Goal: Information Seeking & Learning: Learn about a topic

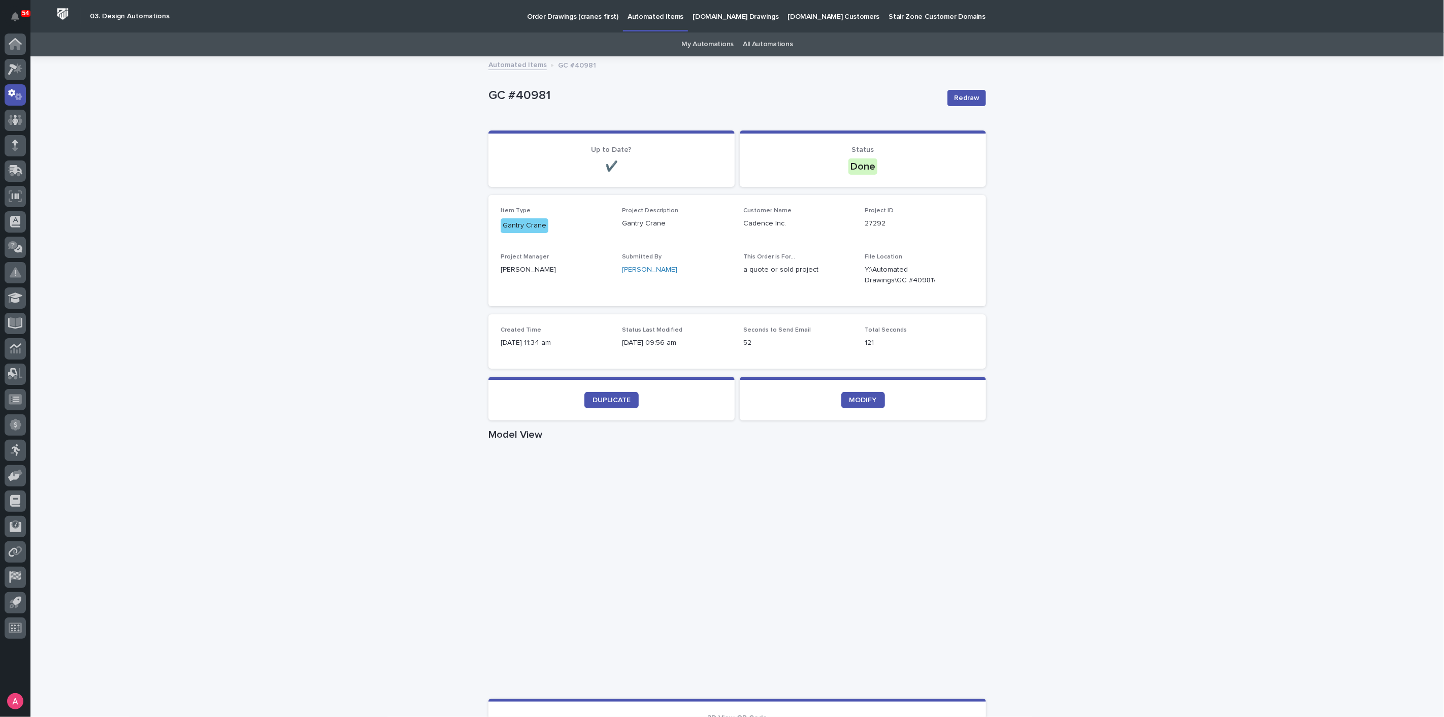
click at [181, 296] on div "Loading... Saving… Loading... Saving… GC #40981 Redraw GC #40981 Redraw Sorry, …" at bounding box center [736, 587] width 1413 height 1061
click at [605, 405] on link "DUPLICATE" at bounding box center [611, 400] width 54 height 16
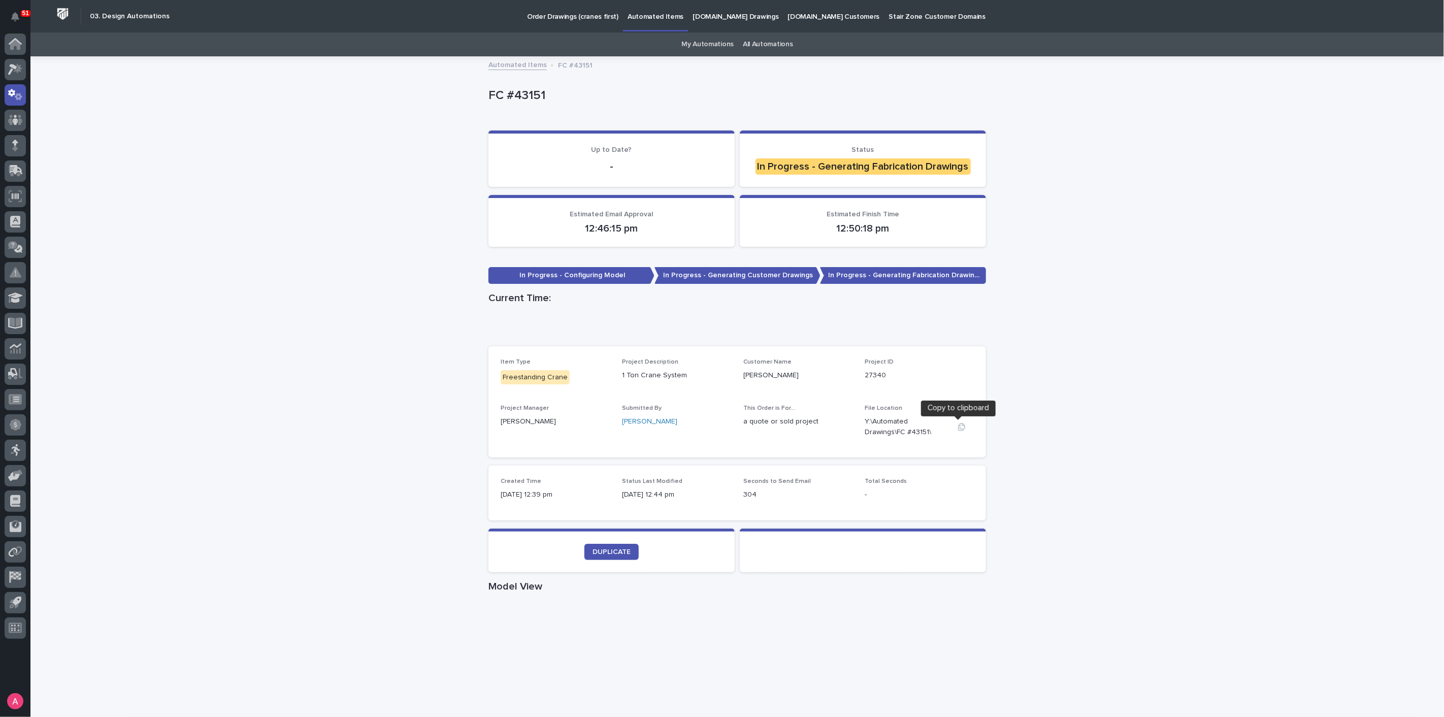
click at [958, 425] on icon "button" at bounding box center [962, 427] width 8 height 8
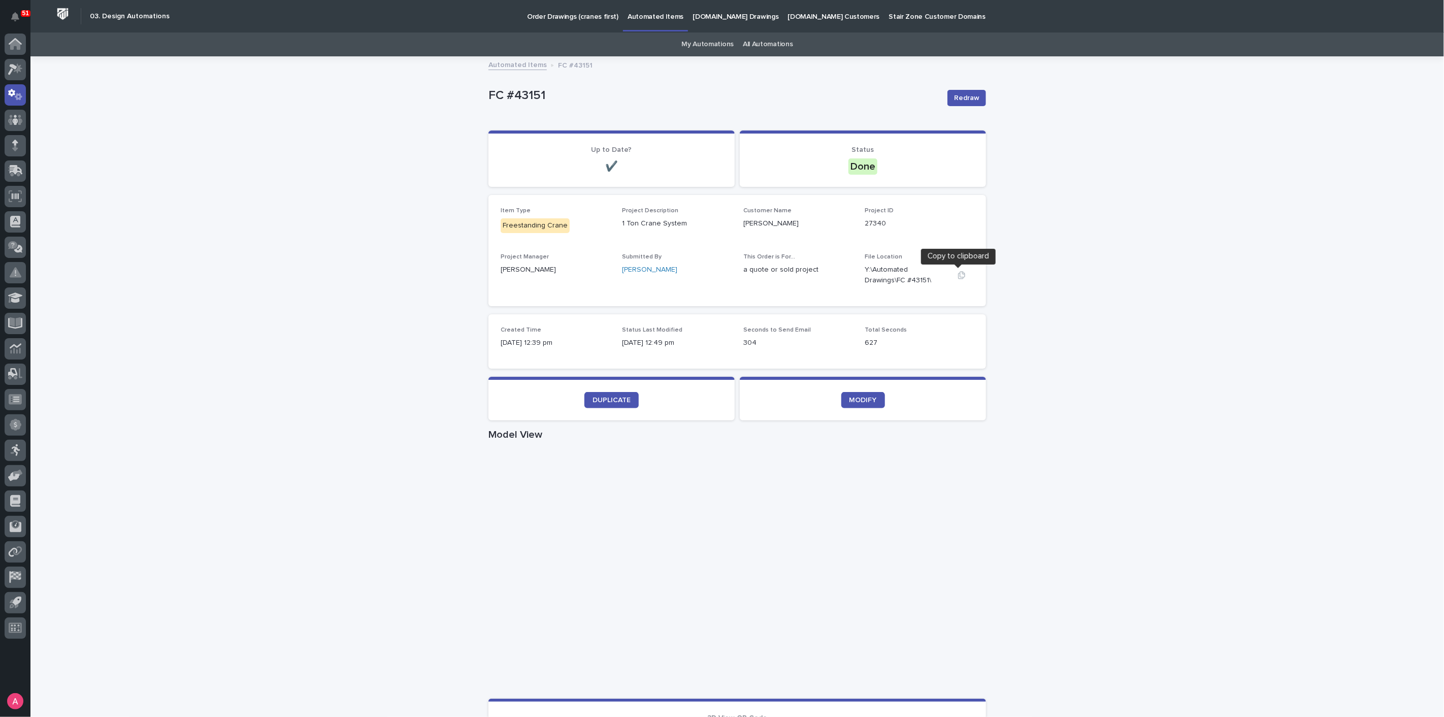
click at [951, 276] on button "button" at bounding box center [961, 275] width 24 height 8
click at [958, 273] on icon "button" at bounding box center [962, 275] width 8 height 8
click at [1124, 281] on div "Loading... Saving… Loading... Saving… FC #43151 Redraw FC #43151 Redraw Sorry, …" at bounding box center [736, 587] width 1413 height 1061
click at [967, 99] on span "Redraw" at bounding box center [966, 98] width 25 height 10
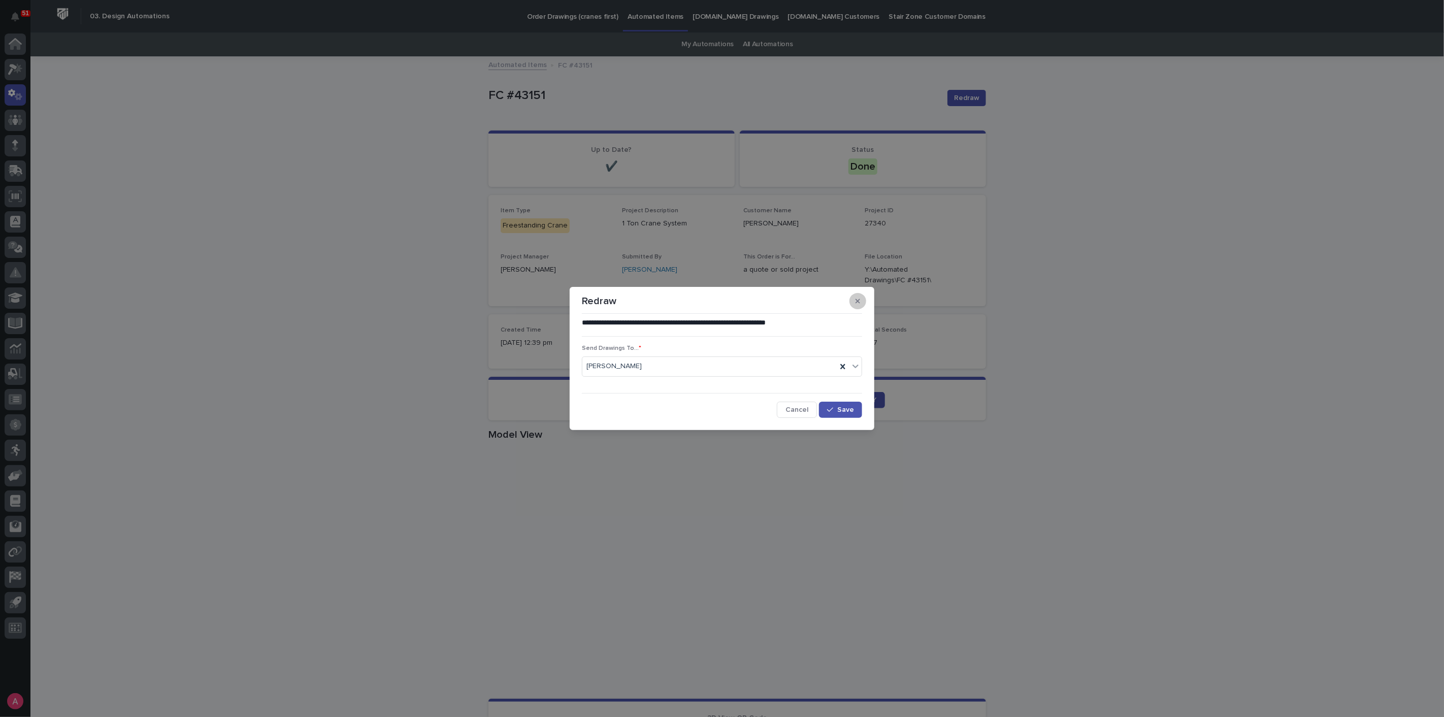
click at [857, 305] on icon "button" at bounding box center [857, 301] width 5 height 7
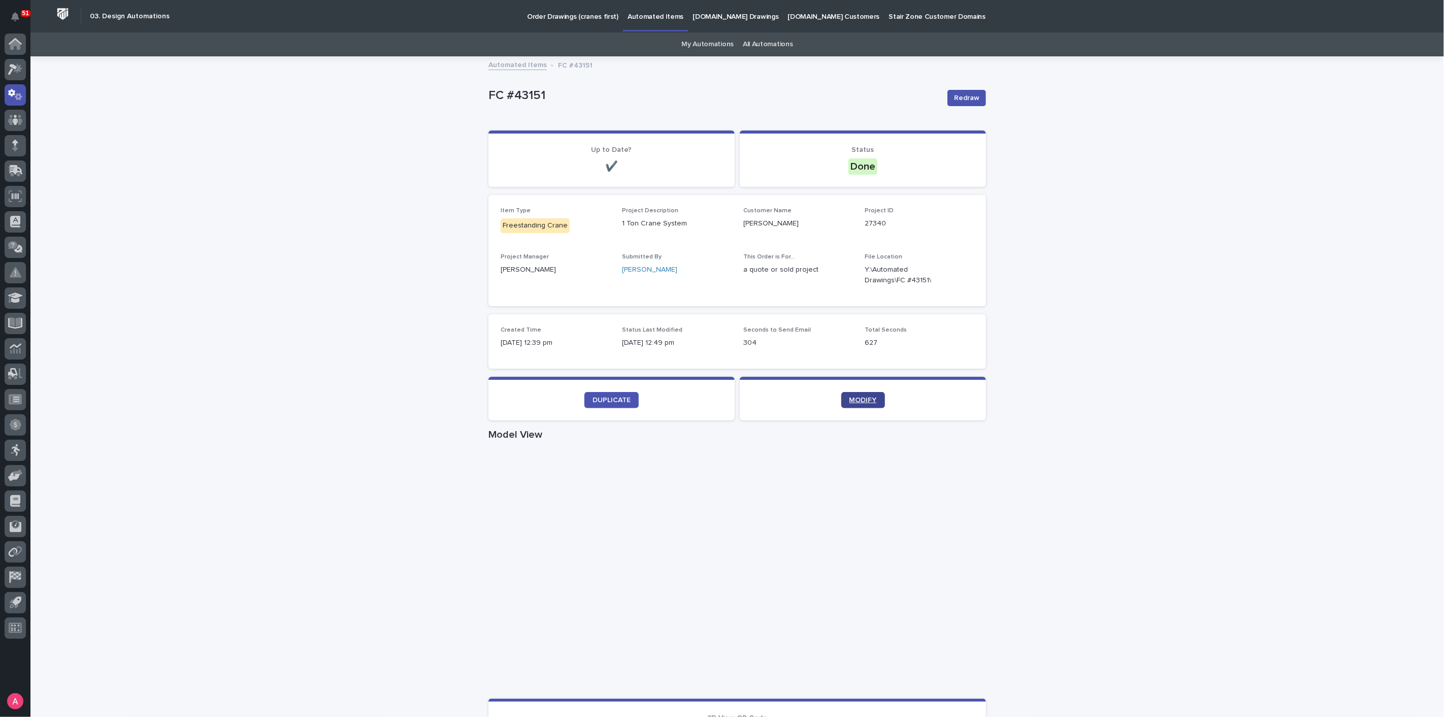
click at [874, 397] on link "MODIFY" at bounding box center [863, 400] width 44 height 16
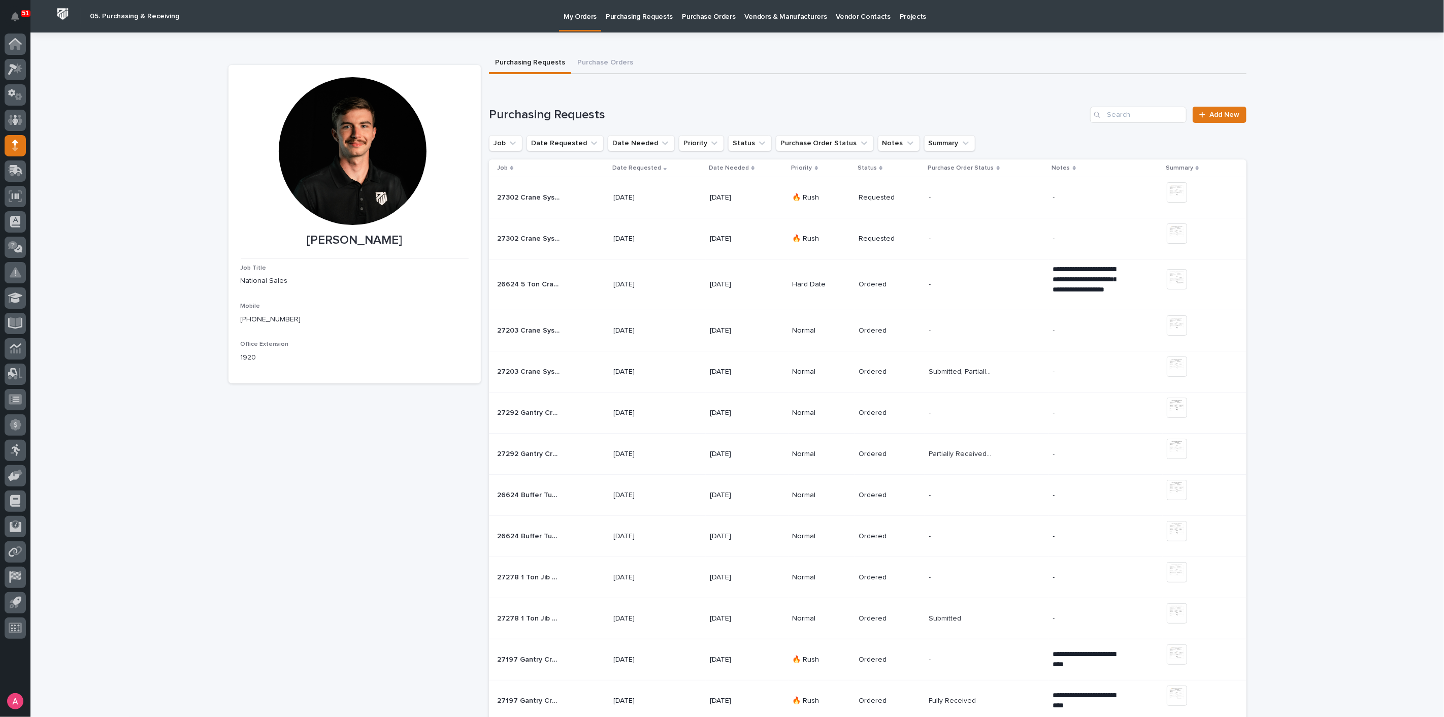
drag, startPoint x: 135, startPoint y: 178, endPoint x: 70, endPoint y: 0, distance: 189.4
click at [13, 64] on icon at bounding box center [15, 69] width 15 height 12
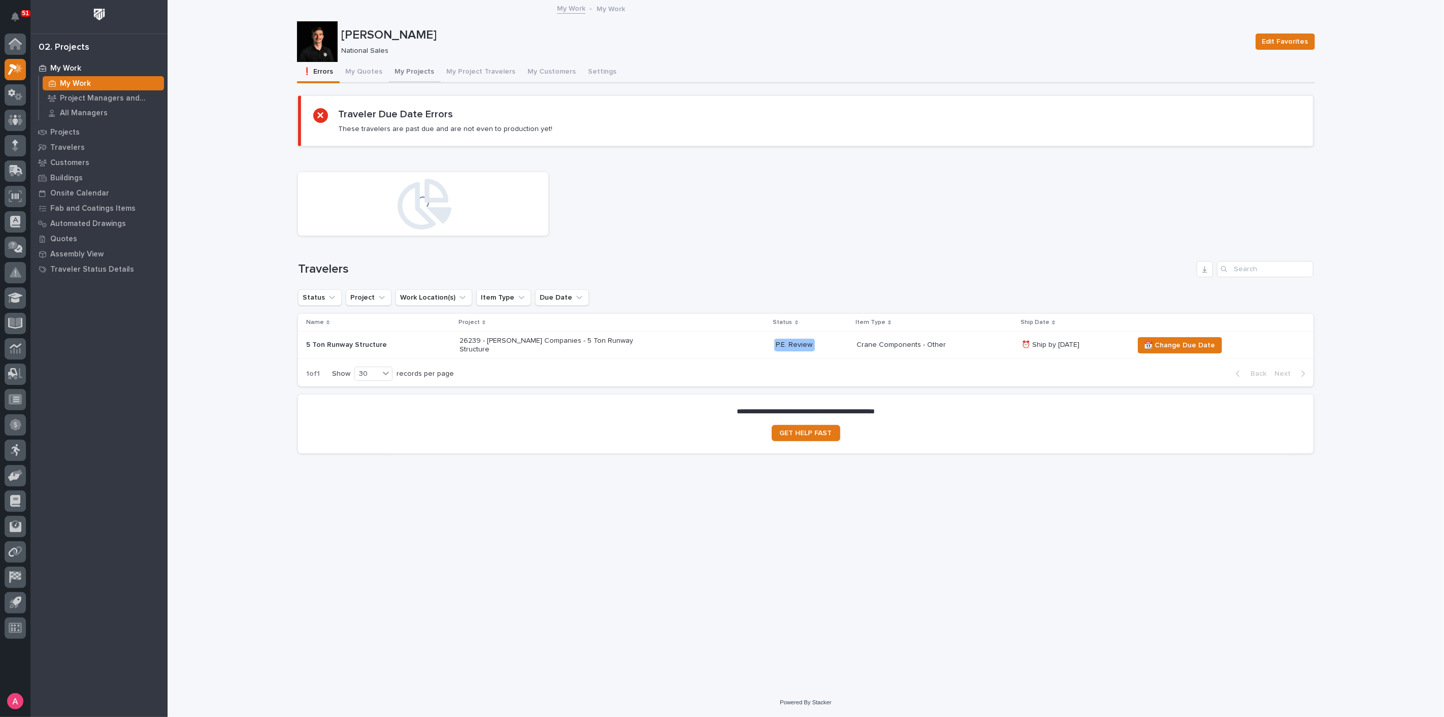
click at [410, 73] on button "My Projects" at bounding box center [415, 72] width 52 height 21
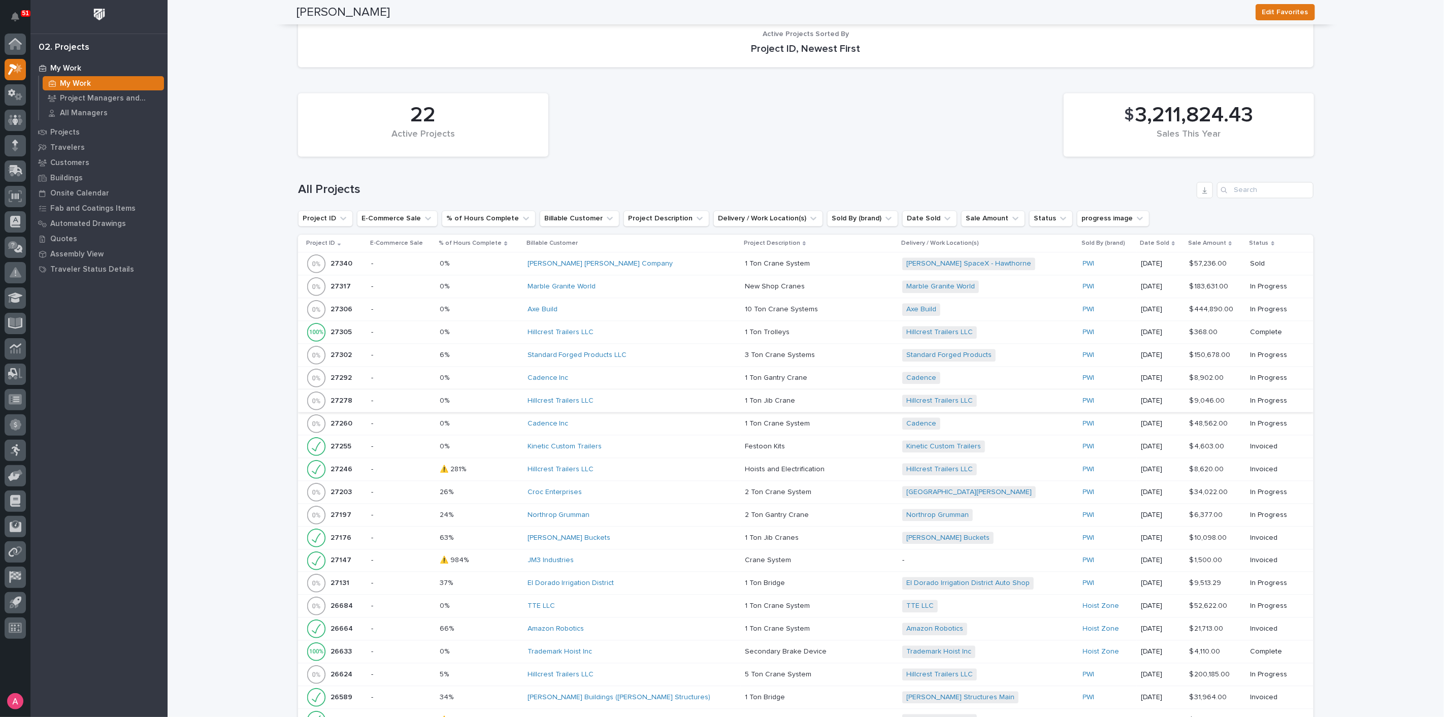
scroll to position [1644, 0]
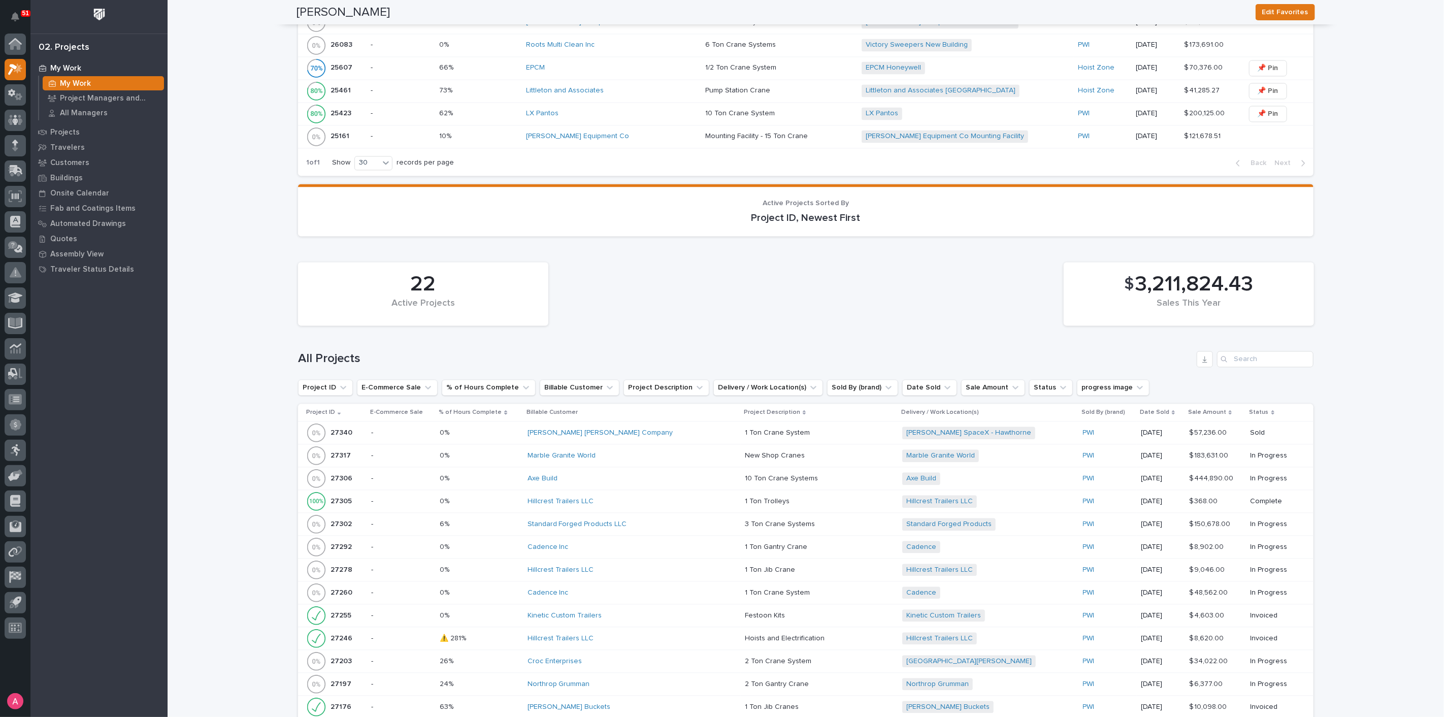
click at [902, 310] on div "22 Active Projects $ 3,211,824.43 Sales This Year" at bounding box center [806, 294] width 1026 height 74
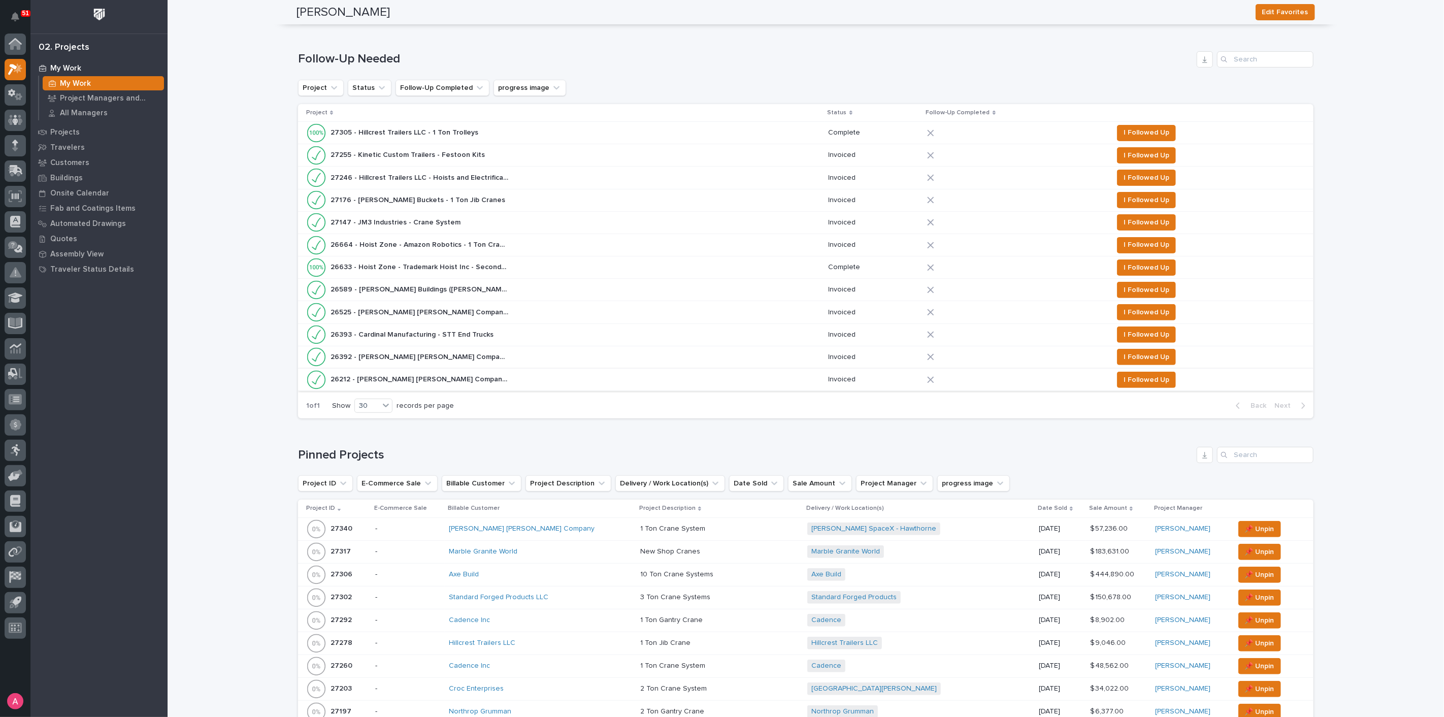
scroll to position [121, 0]
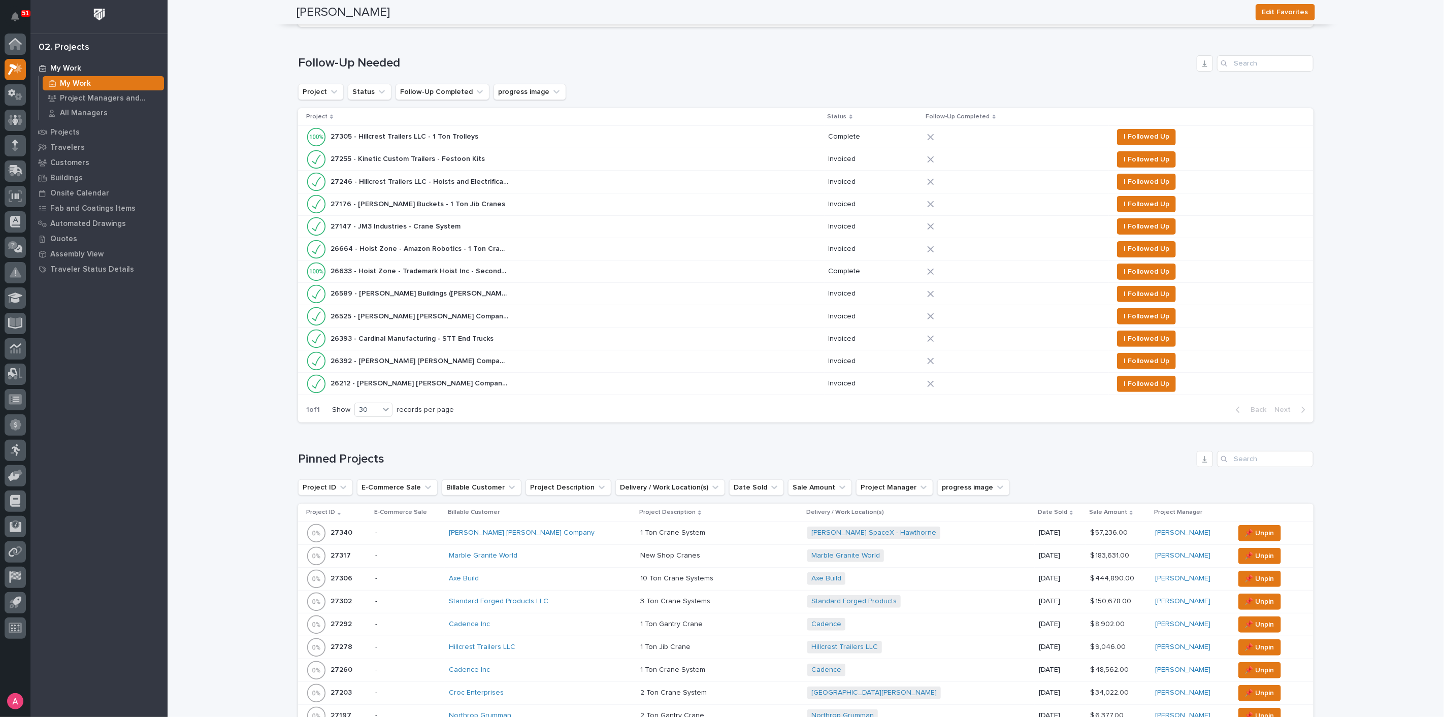
click at [531, 358] on div "26392 - [PERSON_NAME] [PERSON_NAME] Company - S-Curved Monorail 26392 - [PERSON…" at bounding box center [563, 361] width 514 height 20
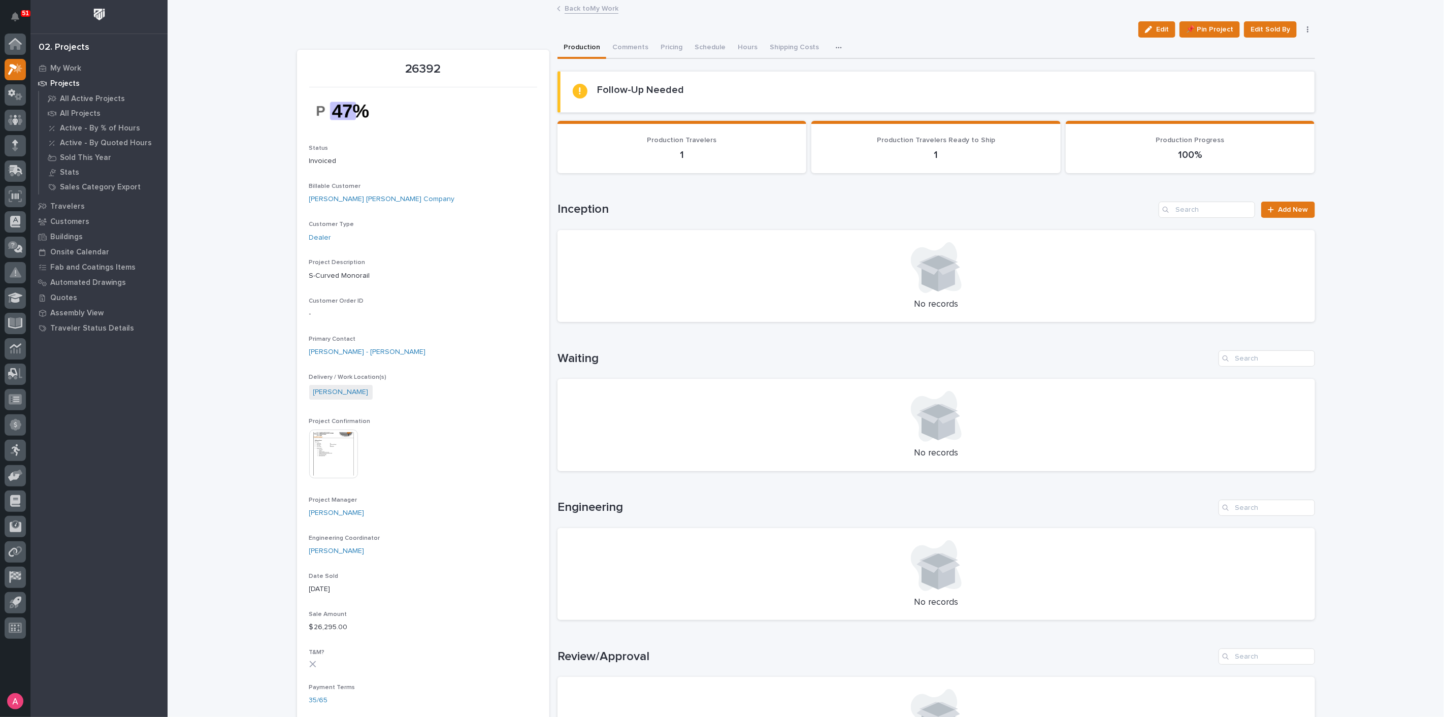
click at [586, 10] on link "Back to My Work" at bounding box center [592, 8] width 54 height 12
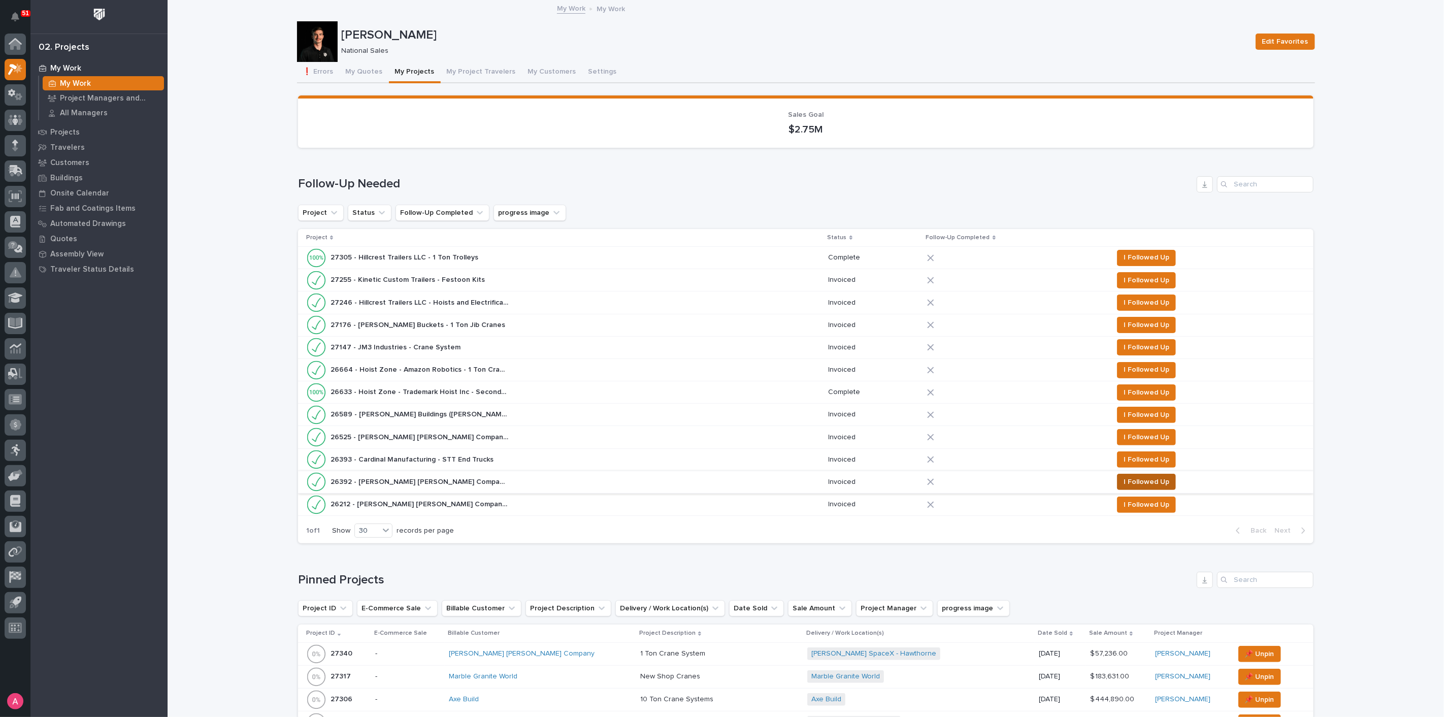
click at [1136, 480] on span "I Followed Up" at bounding box center [1147, 482] width 46 height 12
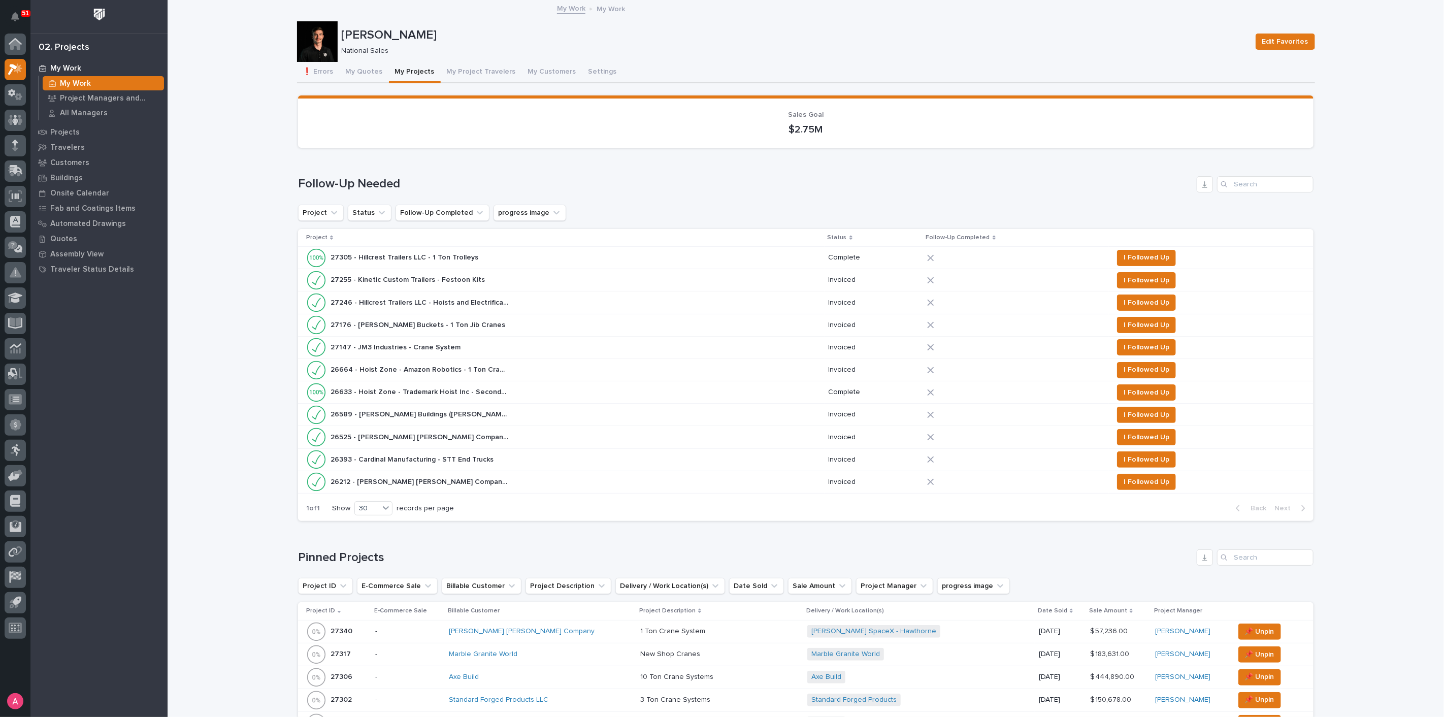
click at [946, 480] on div at bounding box center [971, 481] width 89 height 7
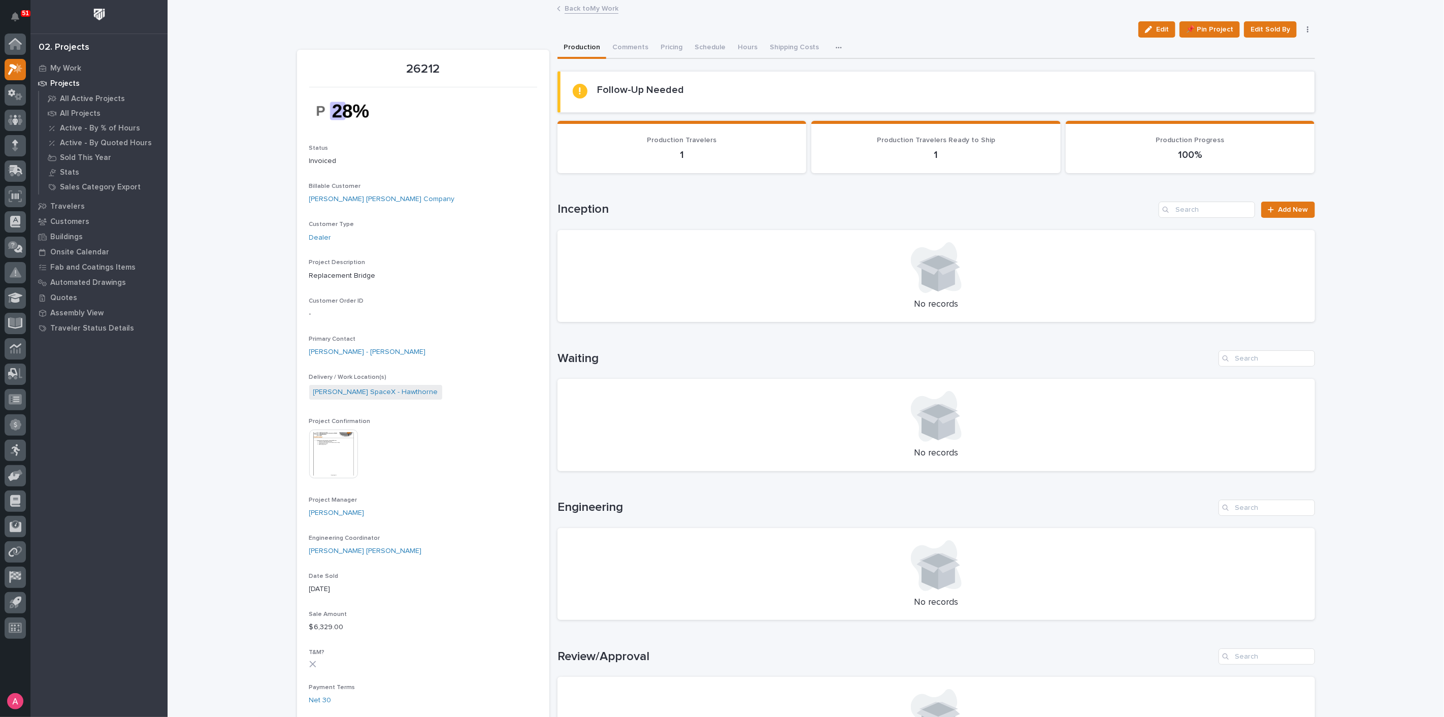
click at [1307, 29] on button "button" at bounding box center [1308, 29] width 14 height 7
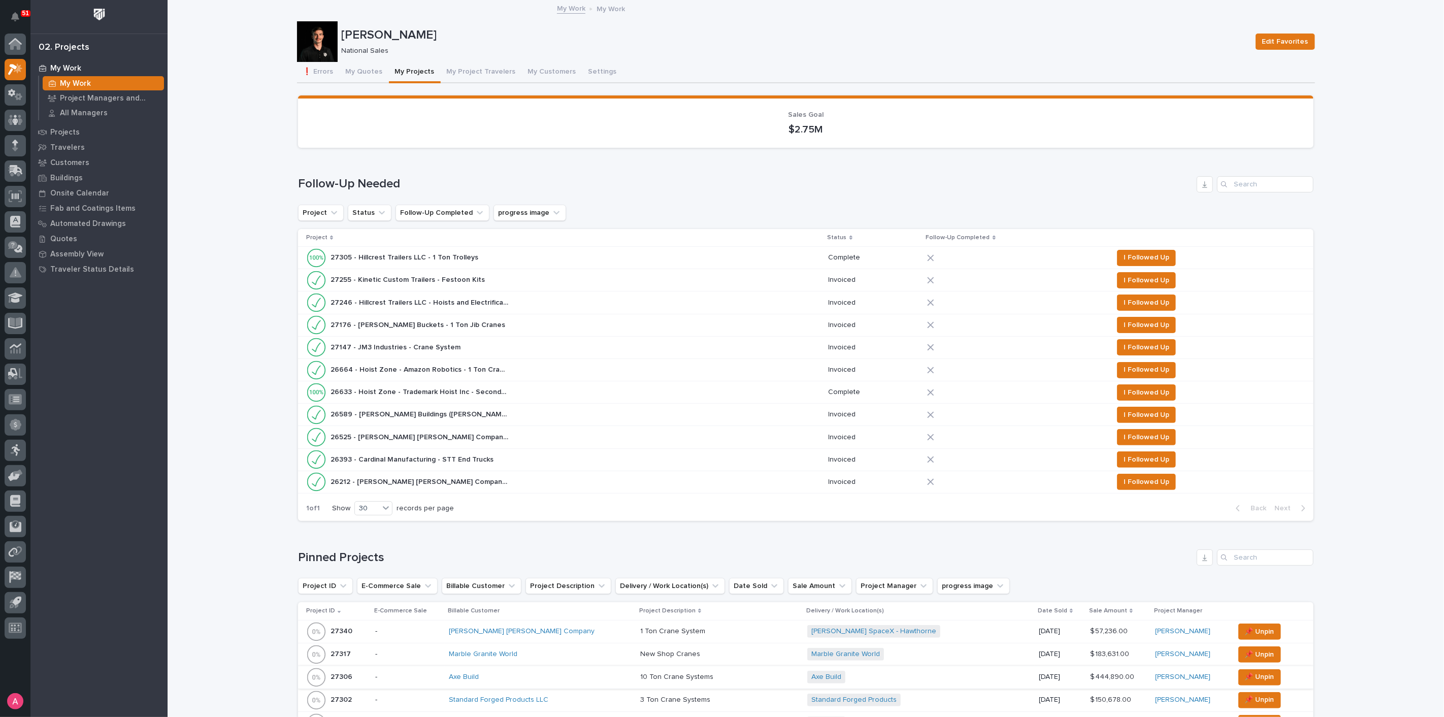
scroll to position [113, 0]
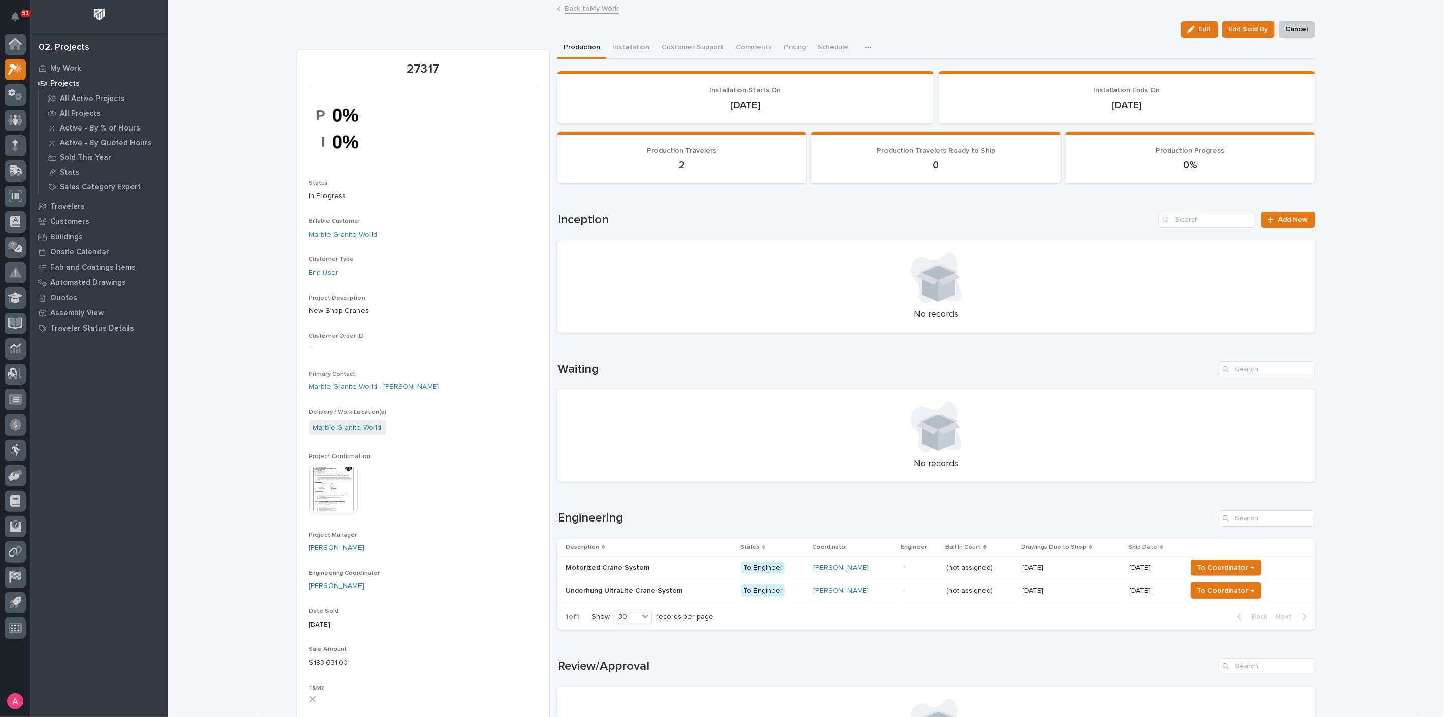
click at [1040, 564] on p "[DATE]" at bounding box center [1033, 567] width 23 height 11
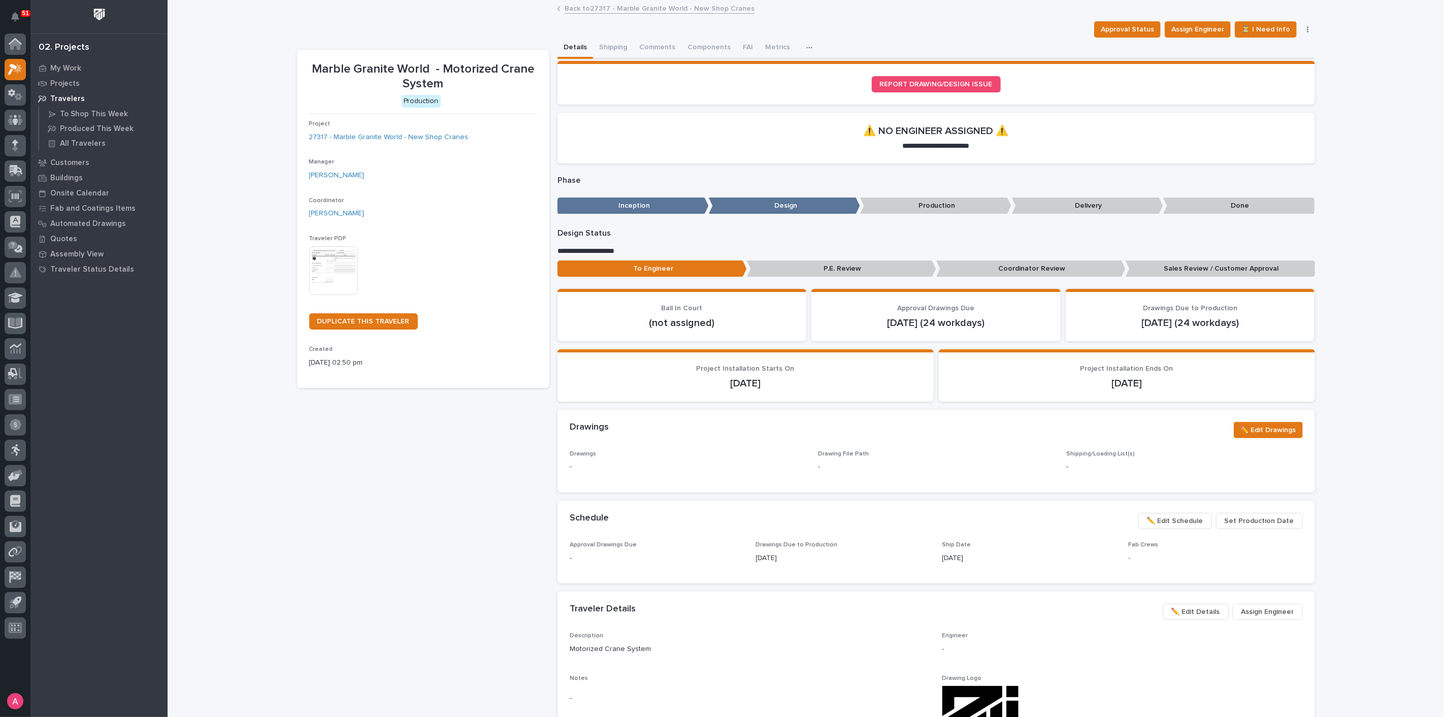
click at [1181, 521] on span "✏️ Edit Schedule" at bounding box center [1175, 521] width 56 height 12
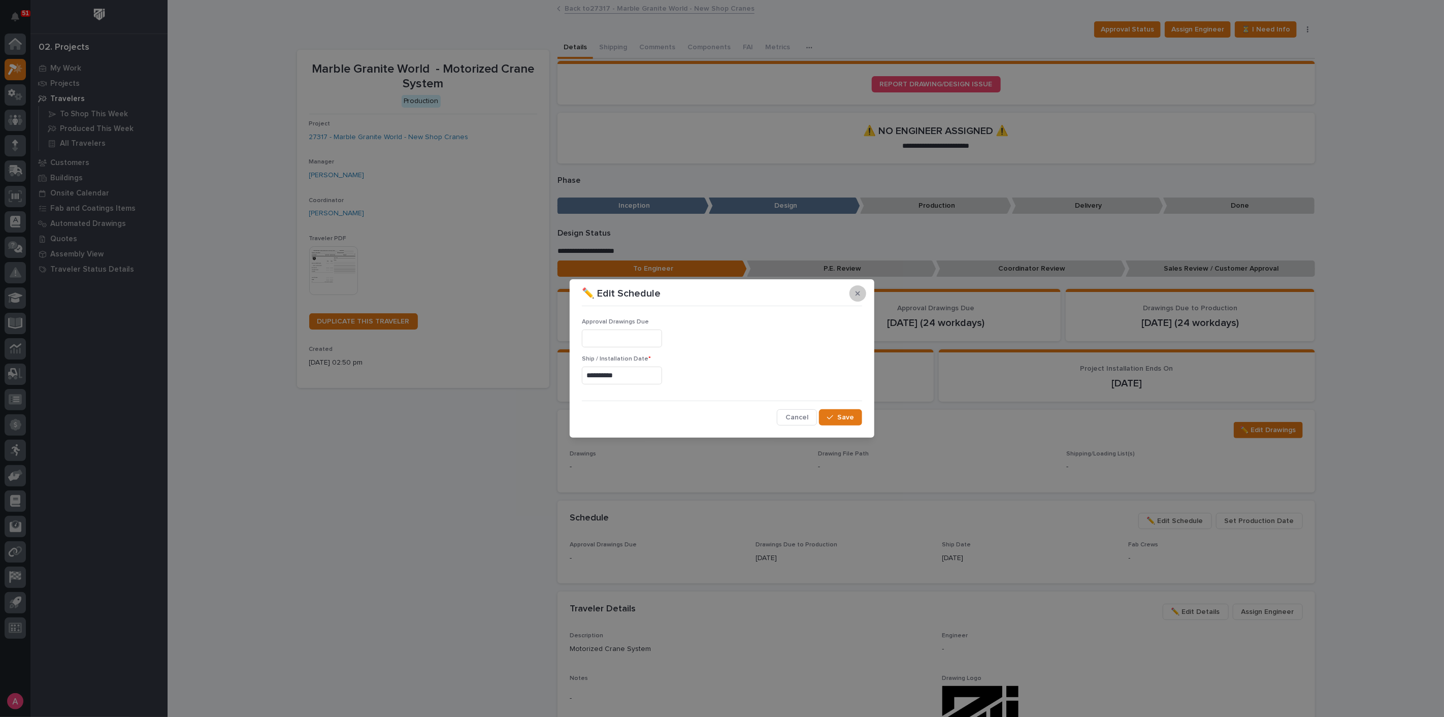
click at [861, 293] on button "button" at bounding box center [857, 293] width 17 height 16
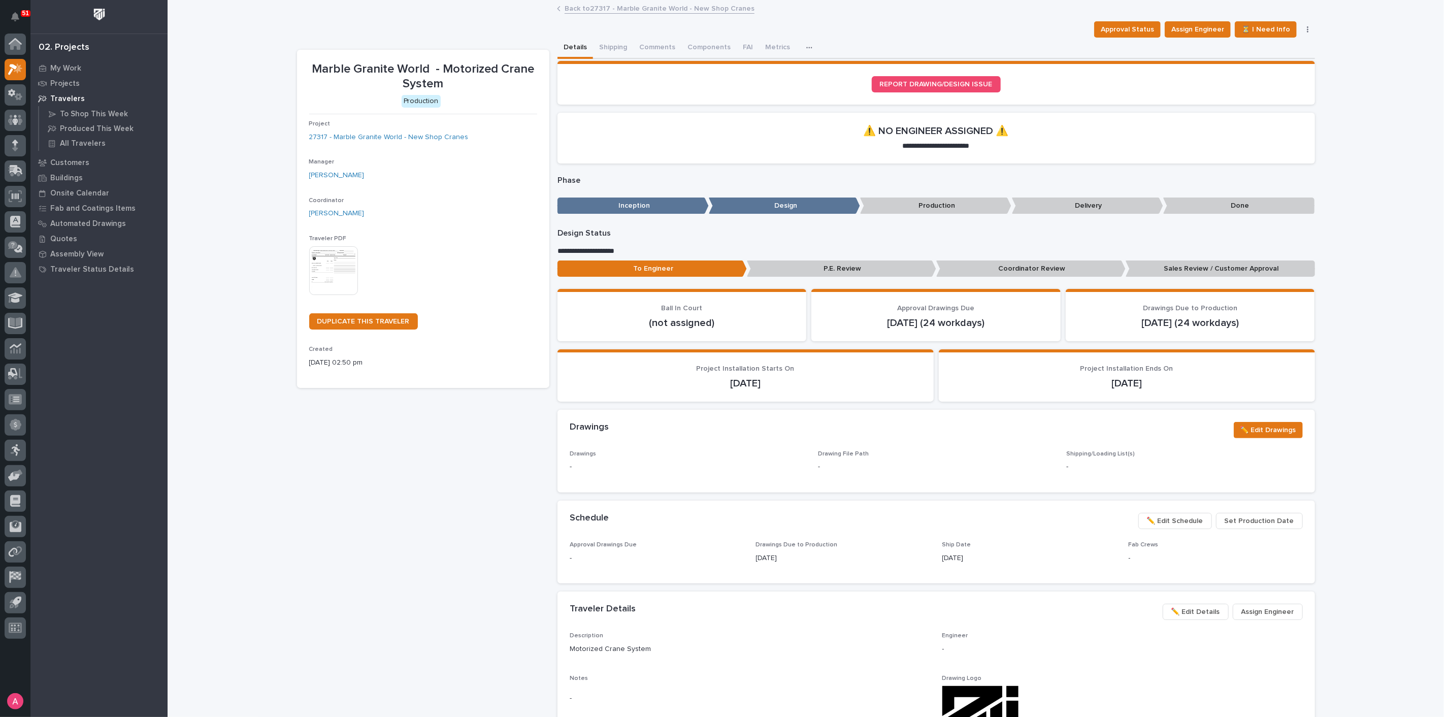
click at [1241, 521] on span "Set Production Date" at bounding box center [1260, 521] width 70 height 12
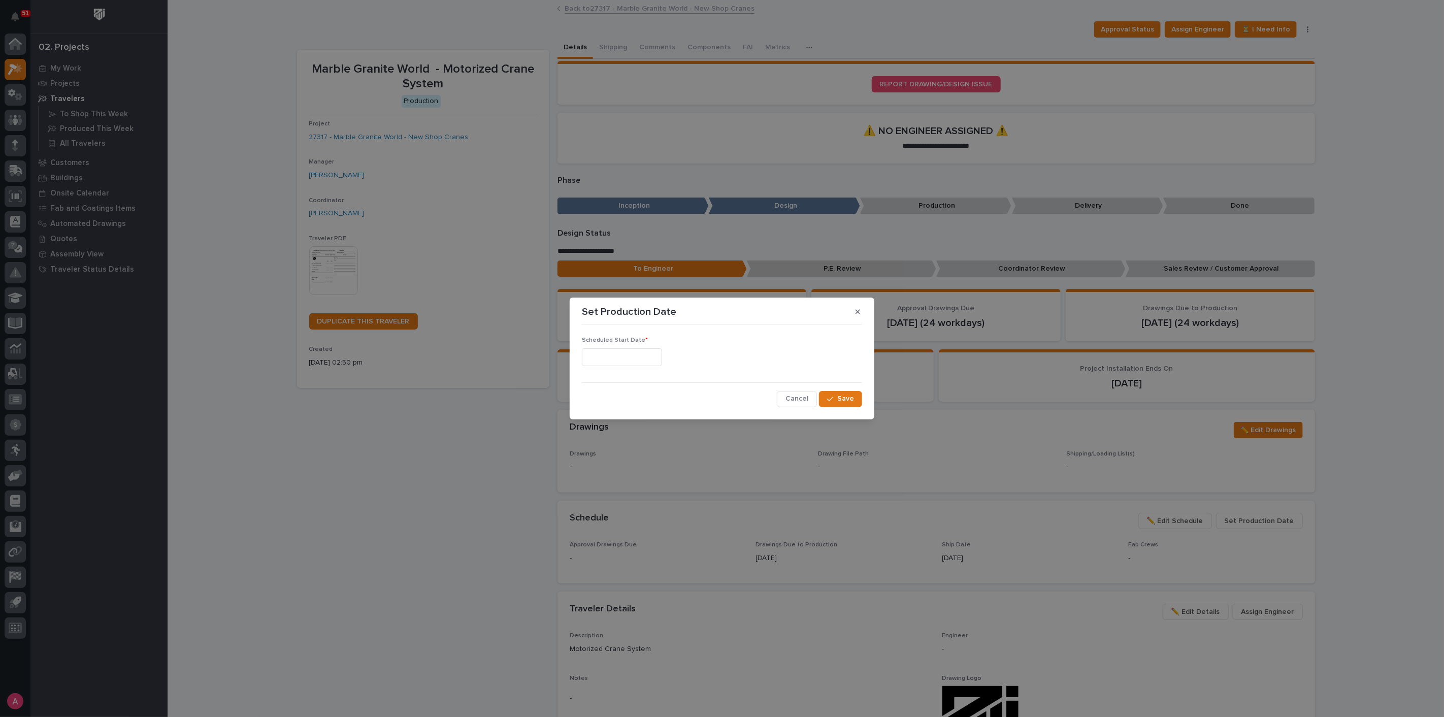
click at [655, 361] on input "text" at bounding box center [622, 357] width 80 height 18
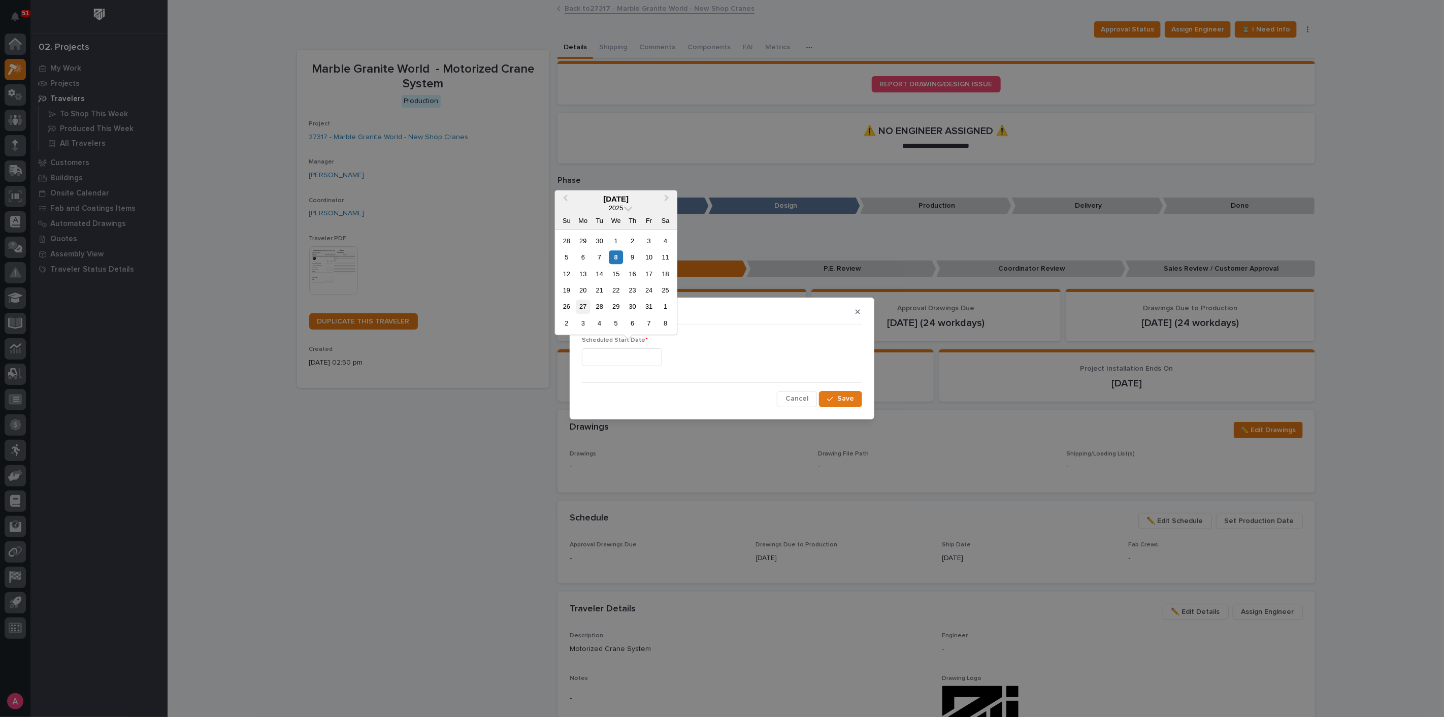
click at [587, 304] on div "27" at bounding box center [583, 307] width 14 height 14
type input "**********"
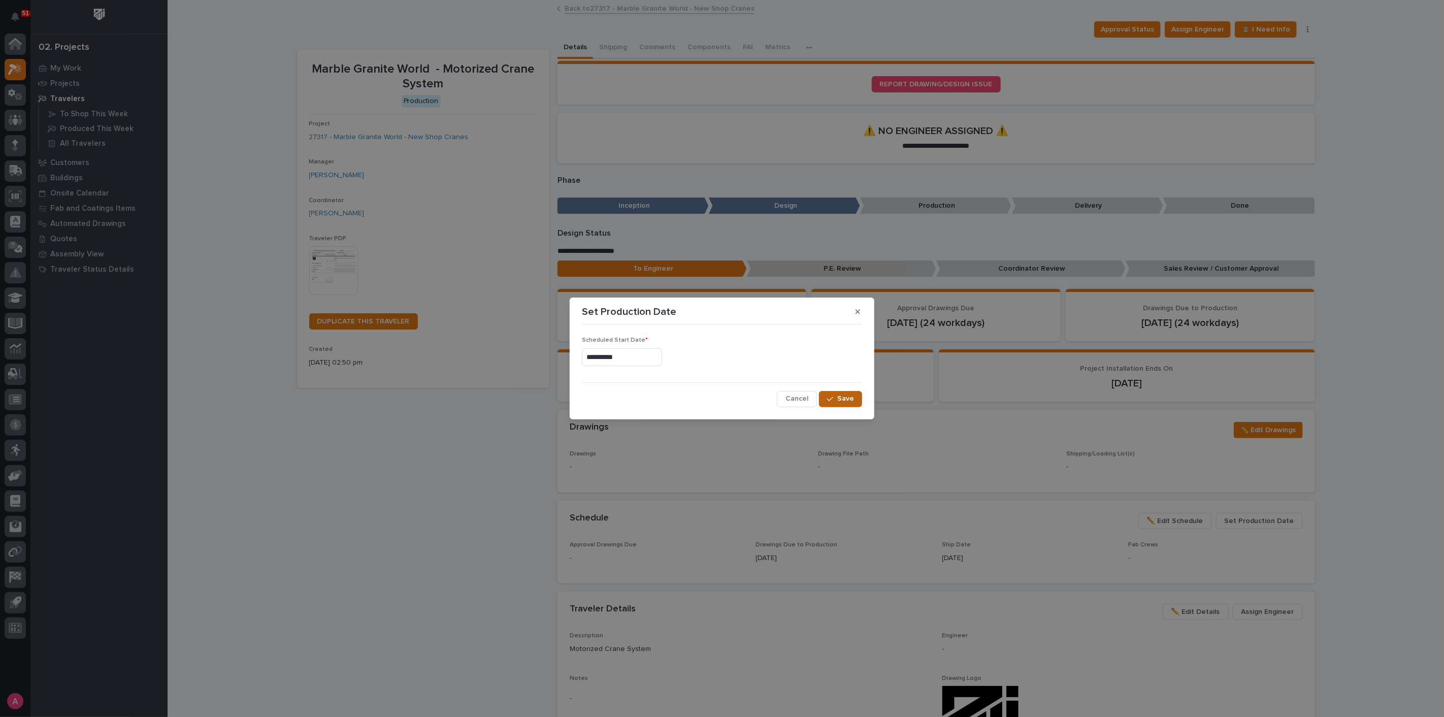
click at [843, 392] on button "Save" at bounding box center [840, 399] width 43 height 16
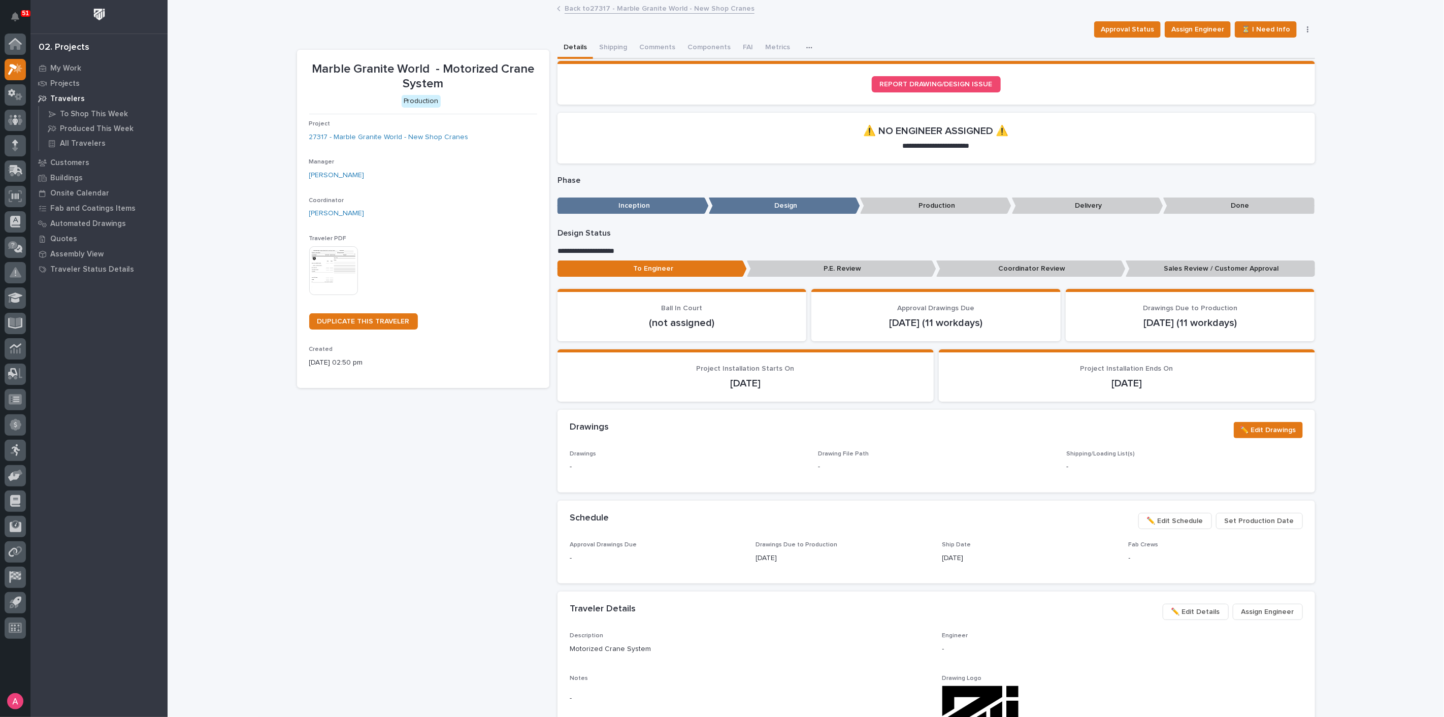
click at [1185, 513] on button "✏️ Edit Schedule" at bounding box center [1175, 521] width 74 height 16
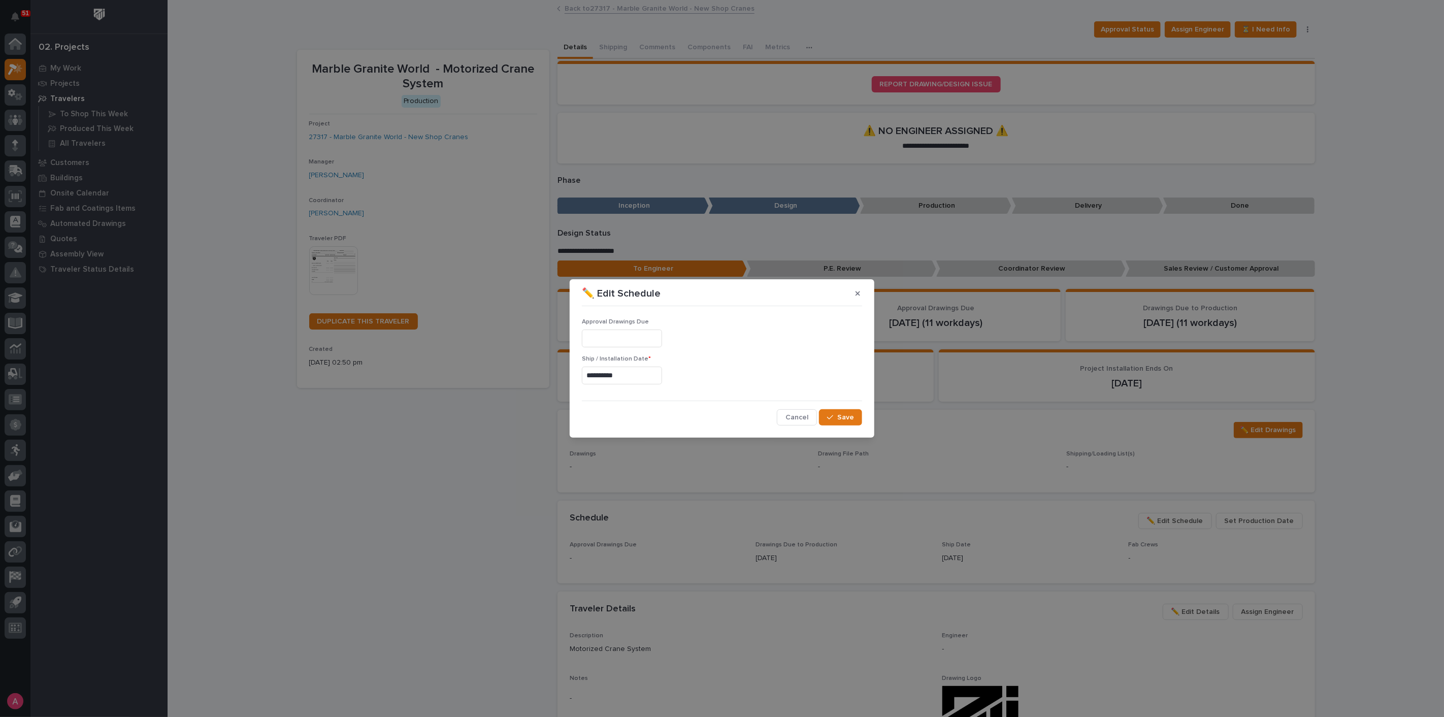
click at [638, 343] on input "text" at bounding box center [622, 338] width 80 height 18
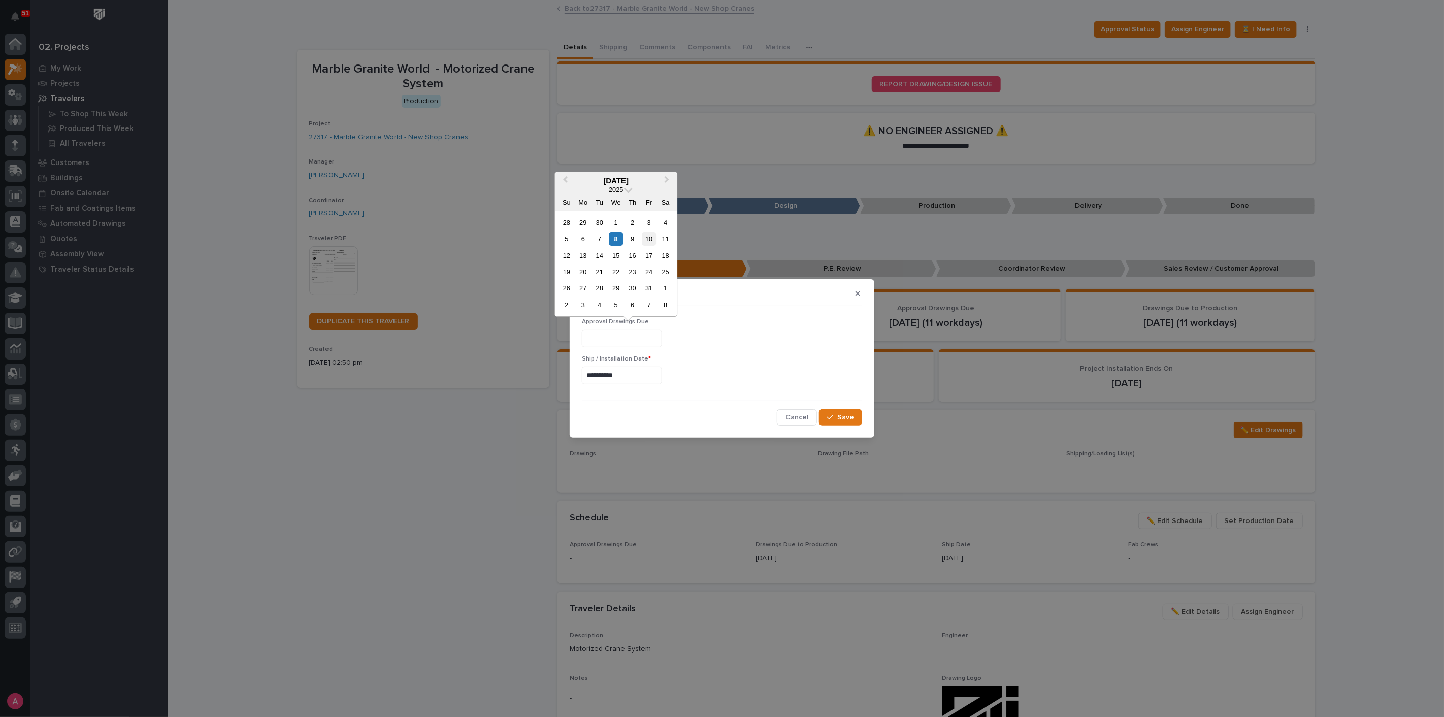
click at [652, 241] on div "10" at bounding box center [649, 239] width 14 height 14
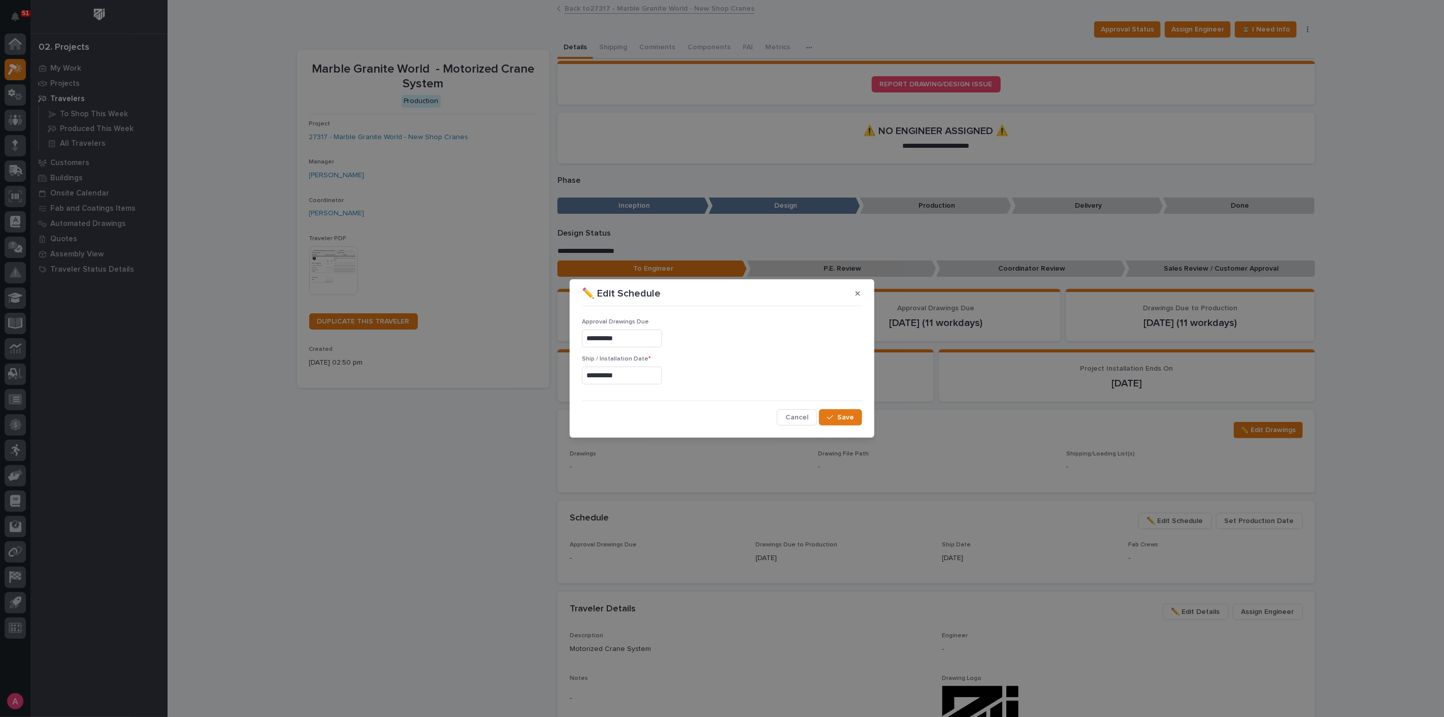
click at [628, 330] on input "**********" at bounding box center [622, 338] width 80 height 18
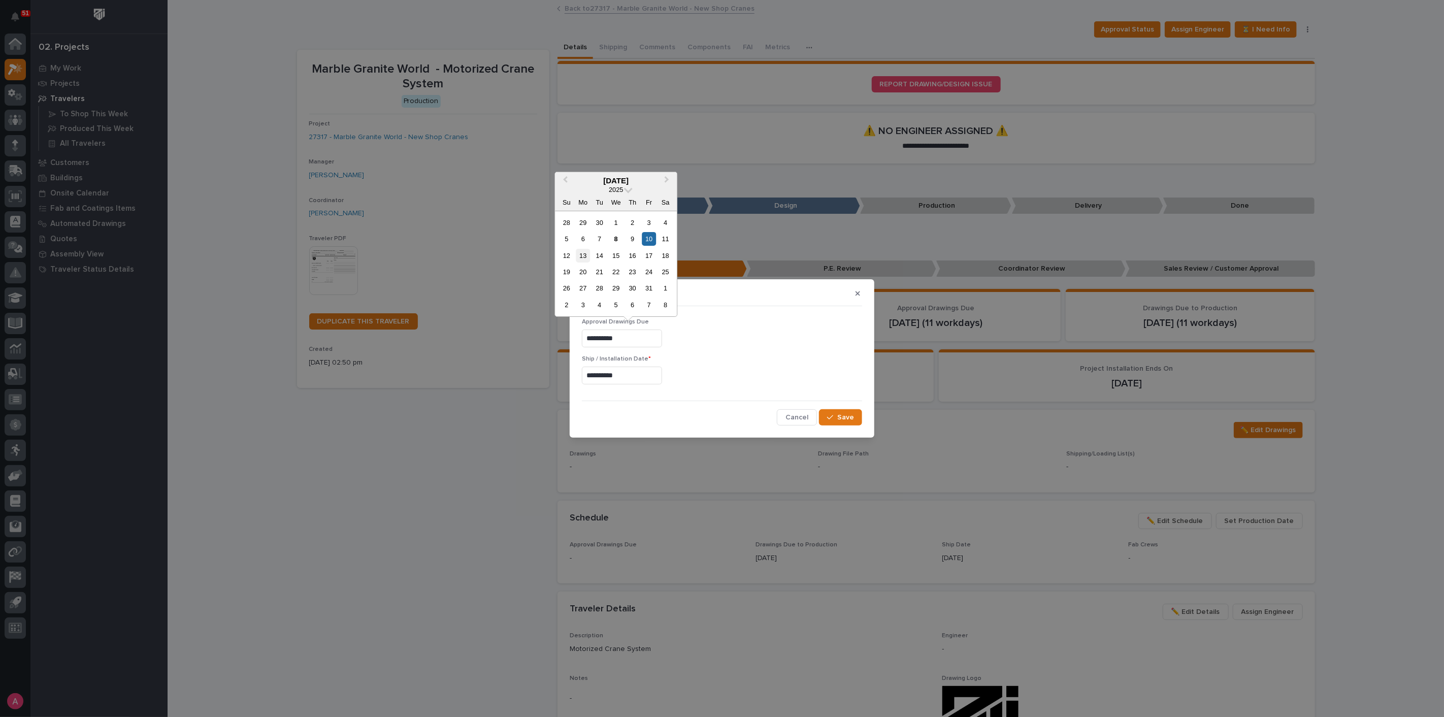
click at [586, 254] on div "13" at bounding box center [583, 256] width 14 height 14
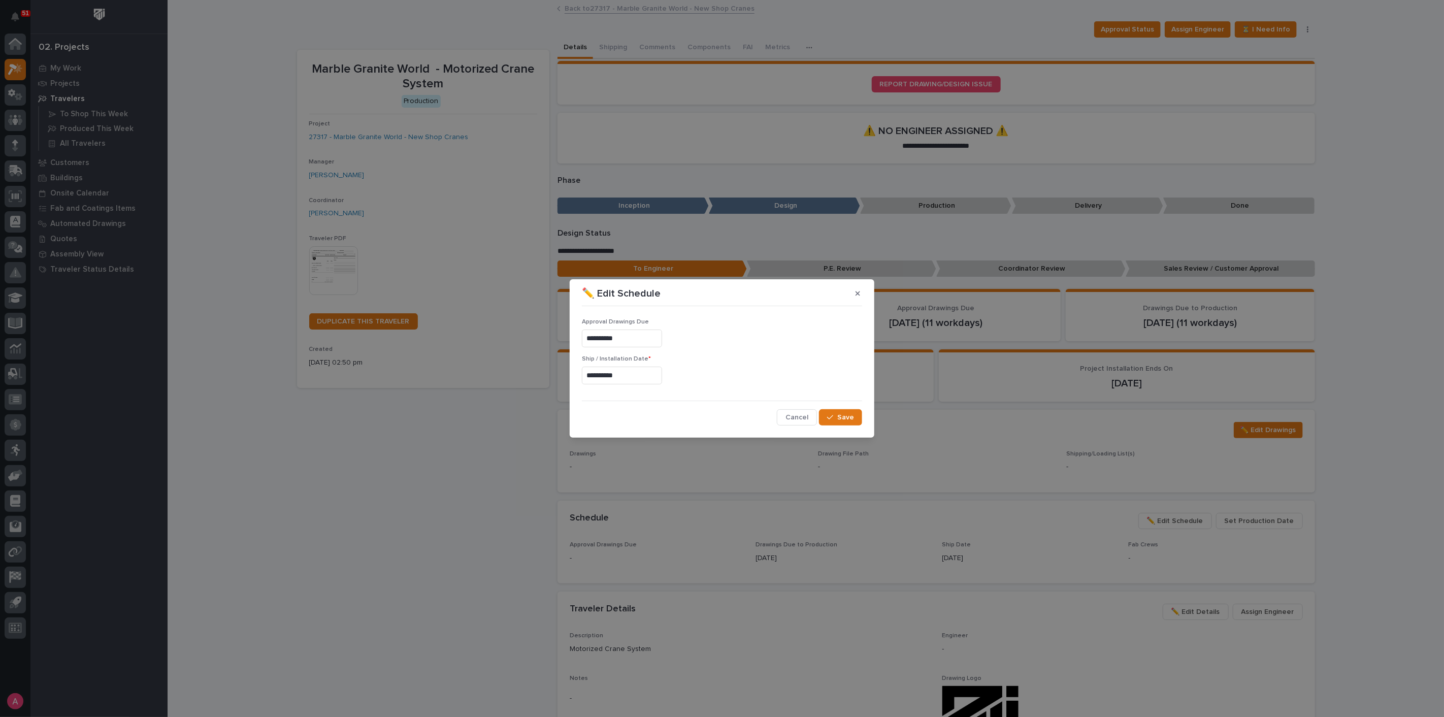
type input "**********"
click at [838, 414] on button "Save" at bounding box center [840, 417] width 43 height 16
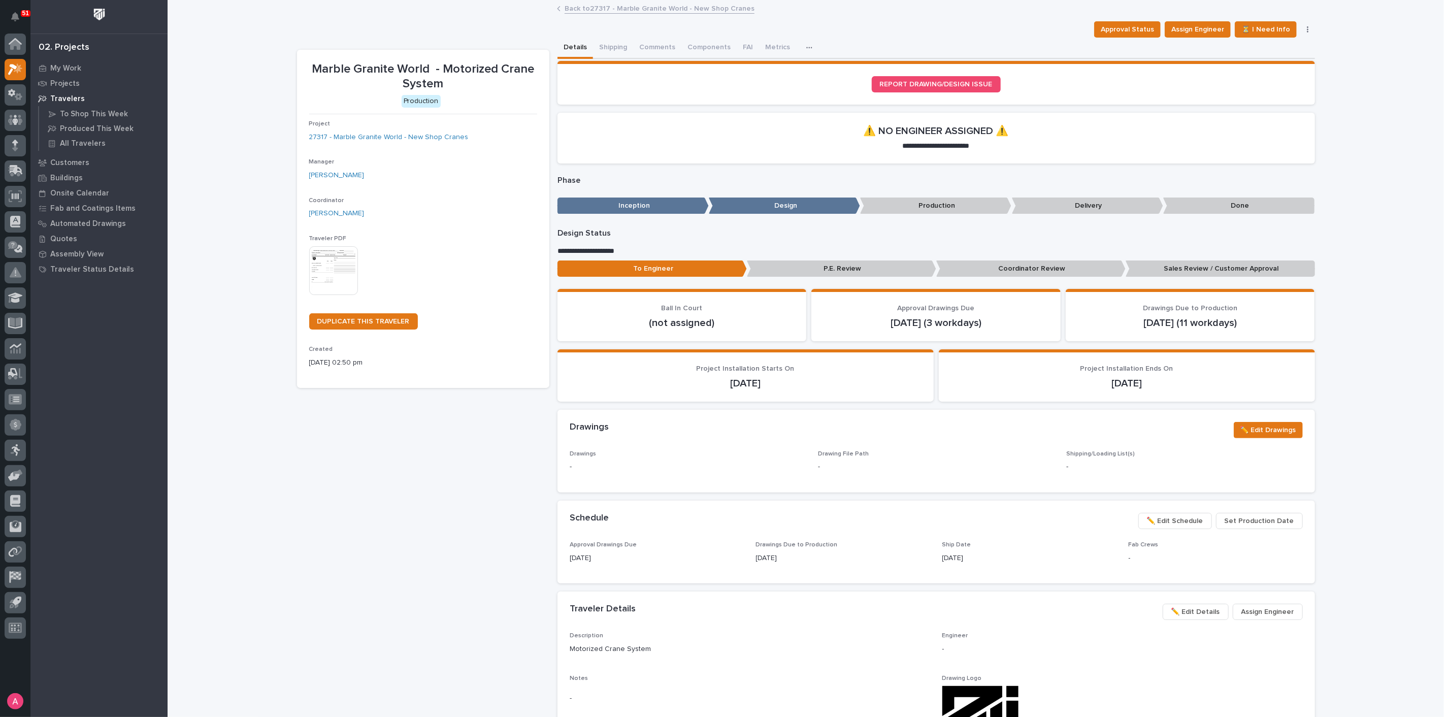
click at [1173, 513] on button "✏️ Edit Schedule" at bounding box center [1175, 521] width 74 height 16
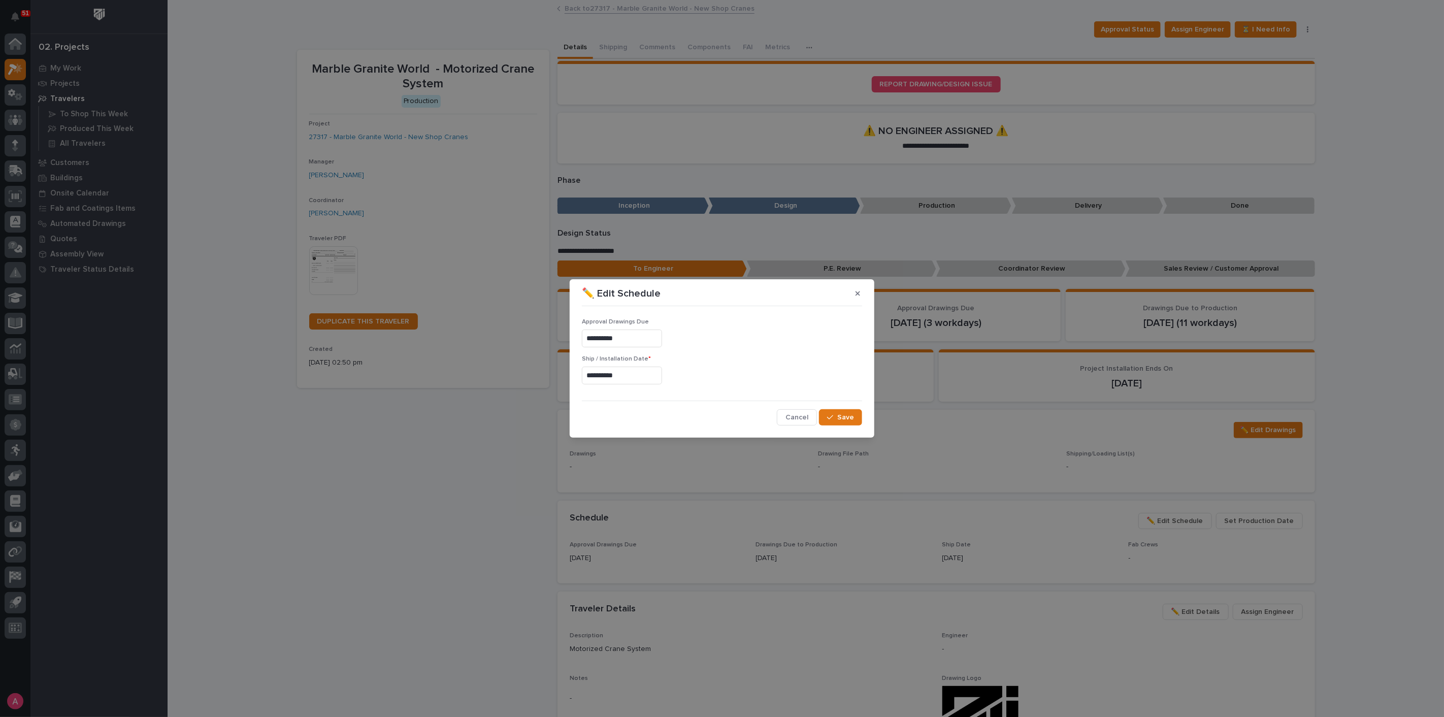
click at [619, 333] on input "**********" at bounding box center [622, 338] width 80 height 18
click at [854, 299] on button "button" at bounding box center [857, 293] width 17 height 16
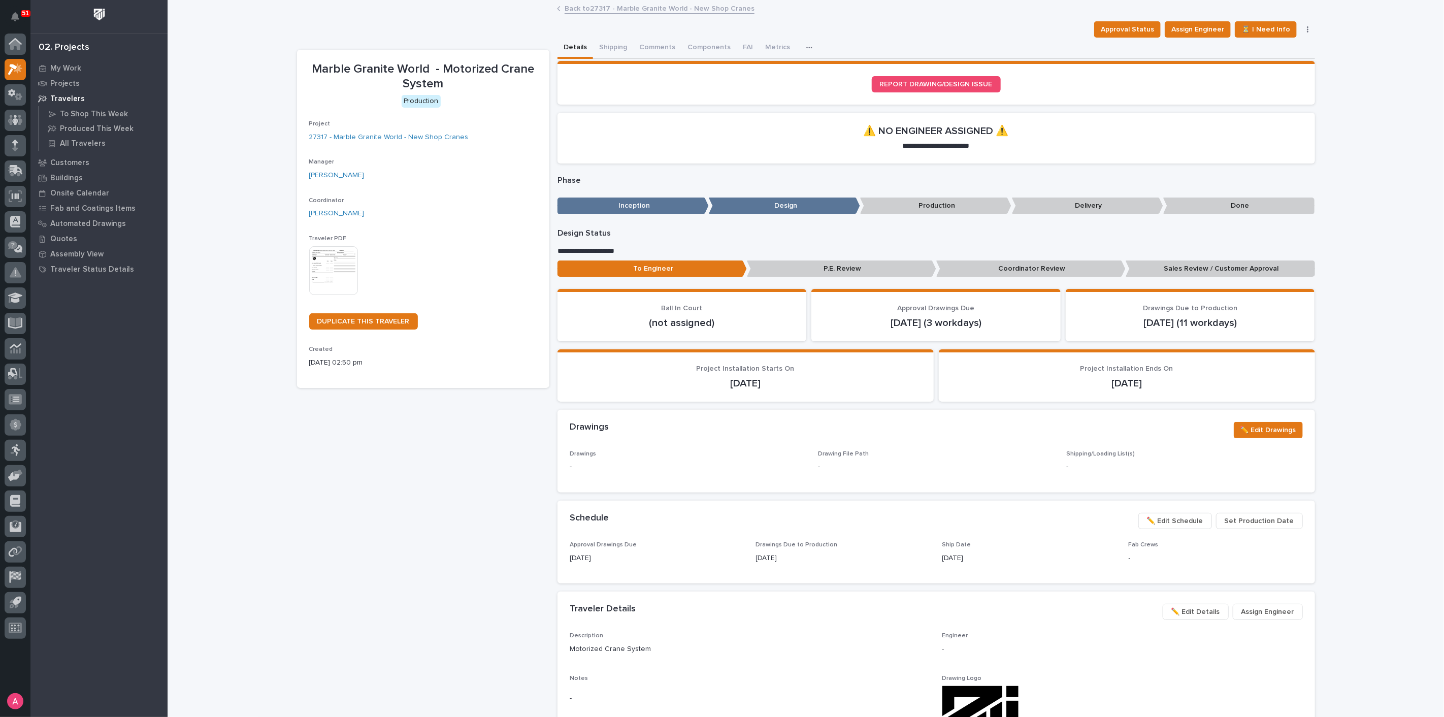
click at [1260, 520] on span "Set Production Date" at bounding box center [1260, 521] width 70 height 12
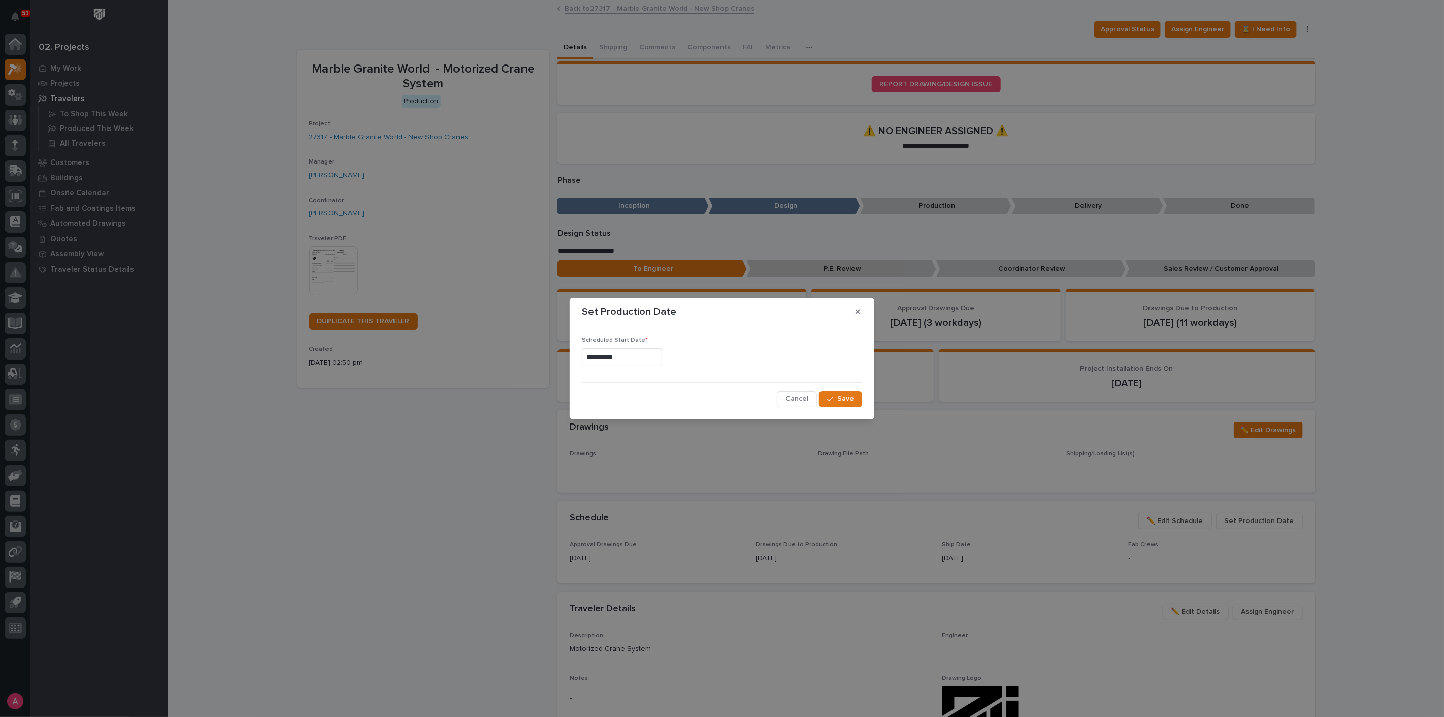
click at [619, 450] on div "**********" at bounding box center [722, 358] width 1444 height 717
click at [845, 405] on button "Save" at bounding box center [840, 399] width 43 height 16
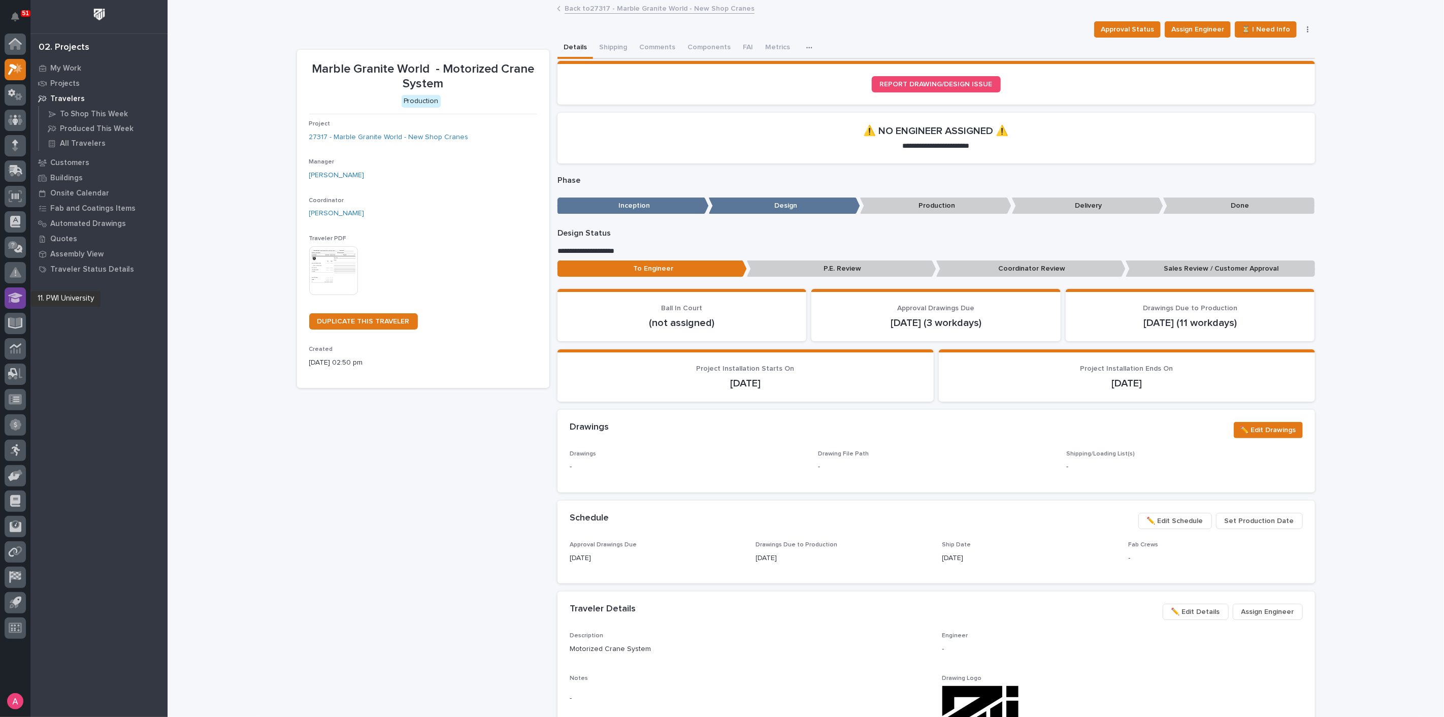
click at [16, 294] on icon at bounding box center [15, 297] width 15 height 10
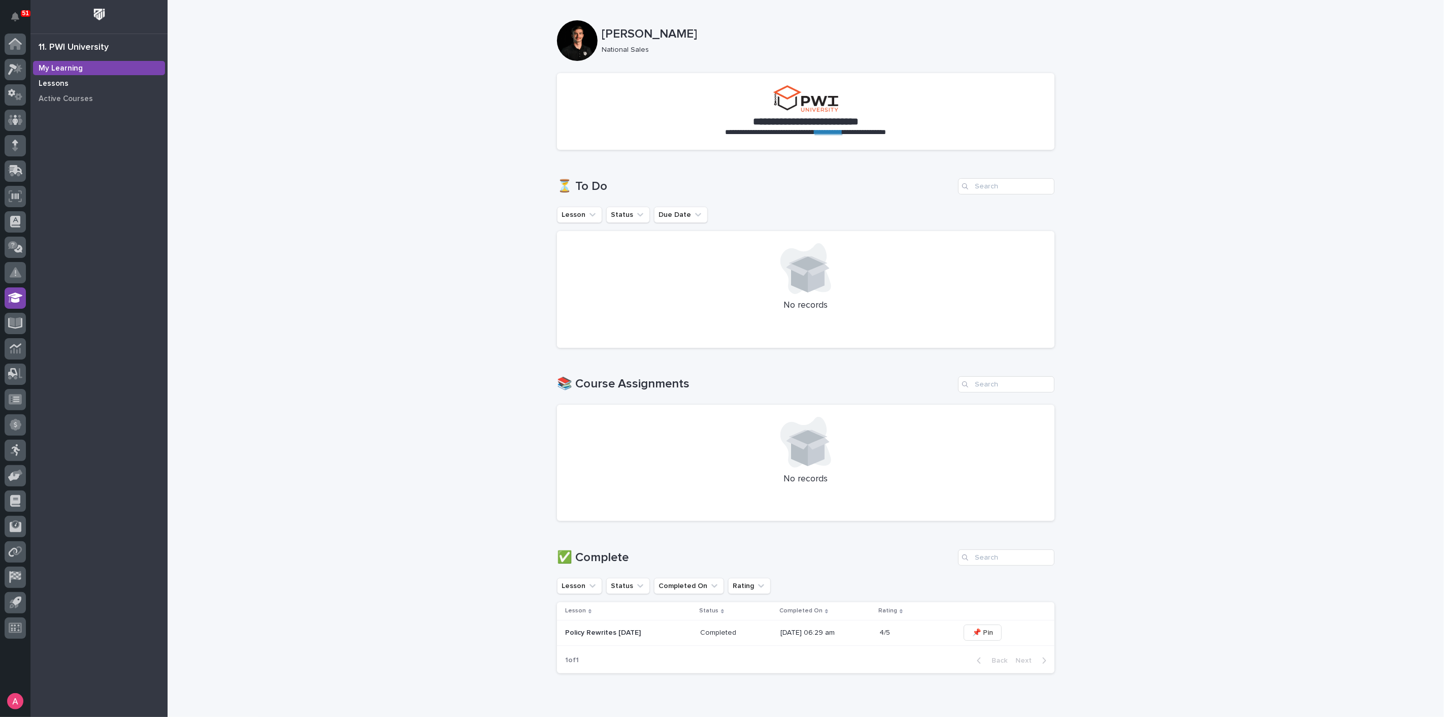
click at [56, 85] on p "Lessons" at bounding box center [54, 83] width 30 height 9
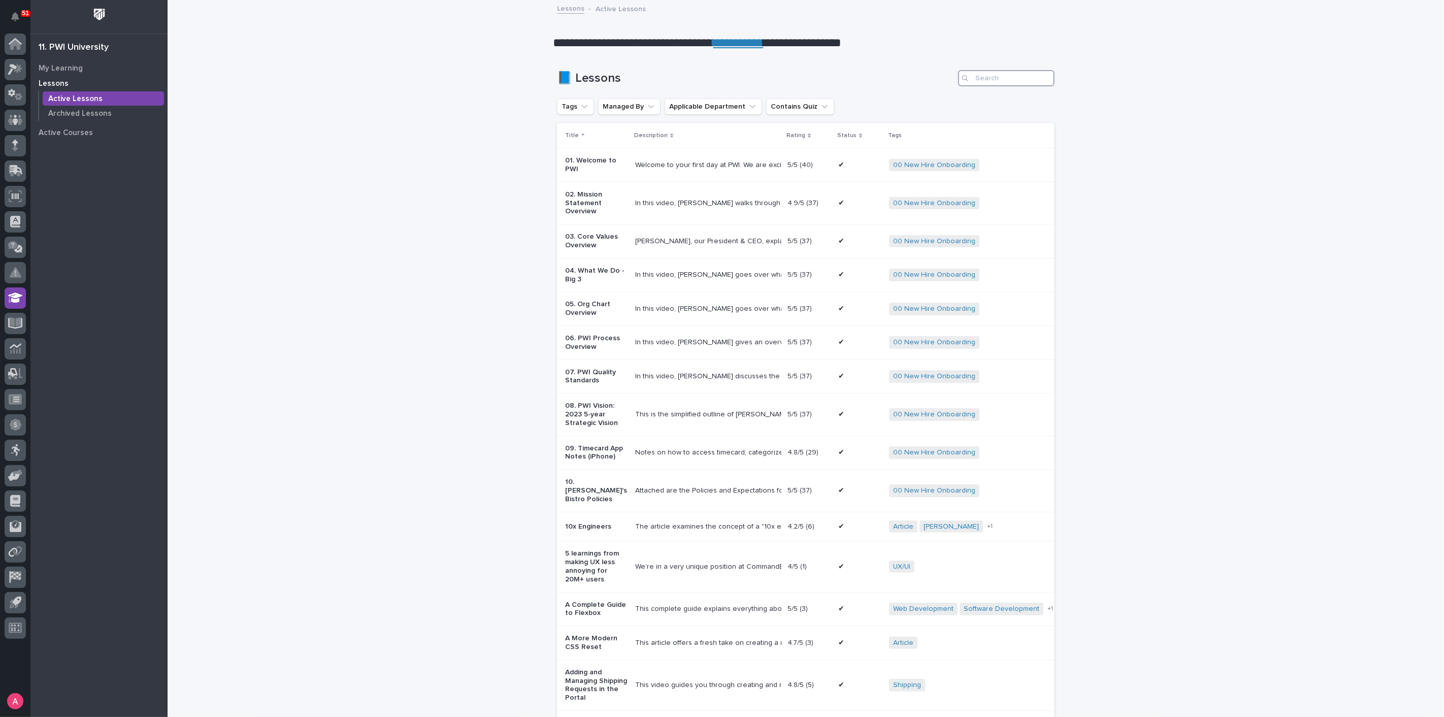
click at [997, 72] on input "Search" at bounding box center [1006, 78] width 96 height 16
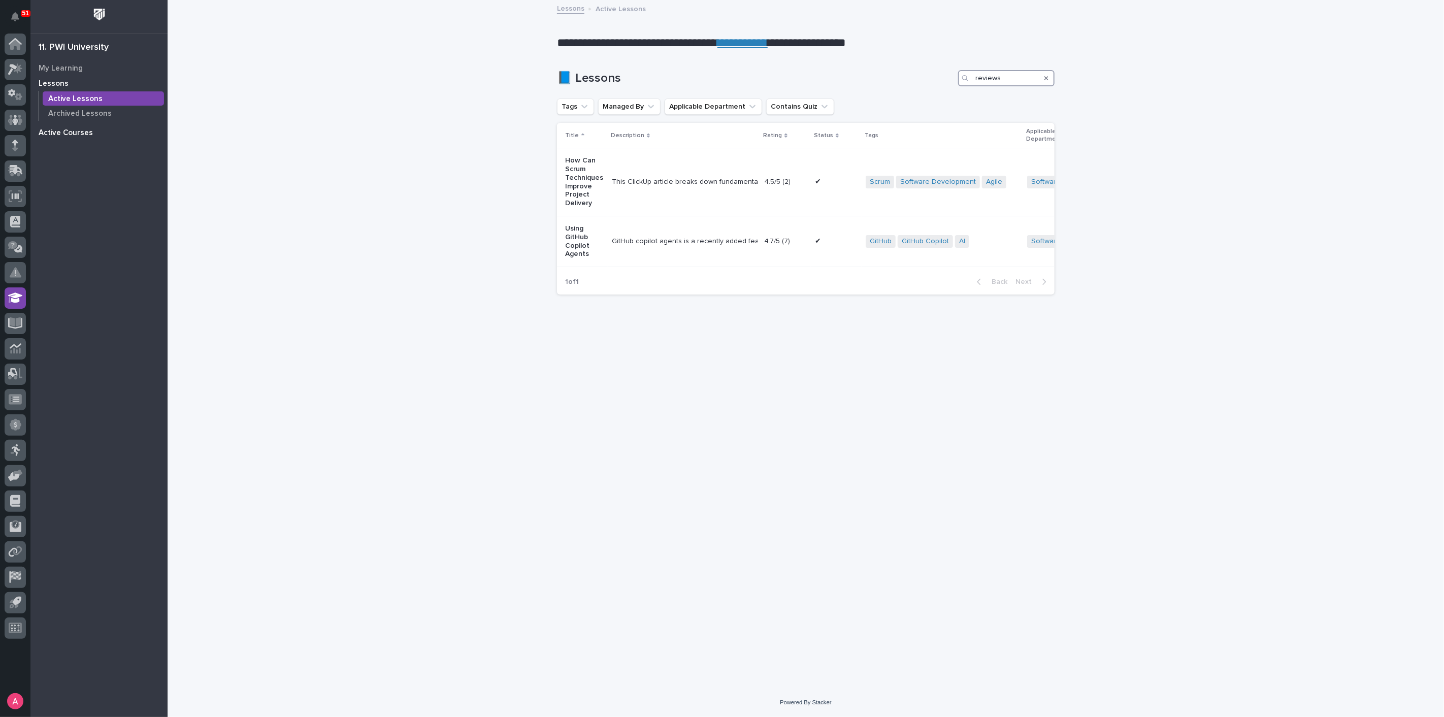
type input "reviews"
click at [90, 135] on div "Active Courses" at bounding box center [99, 132] width 132 height 14
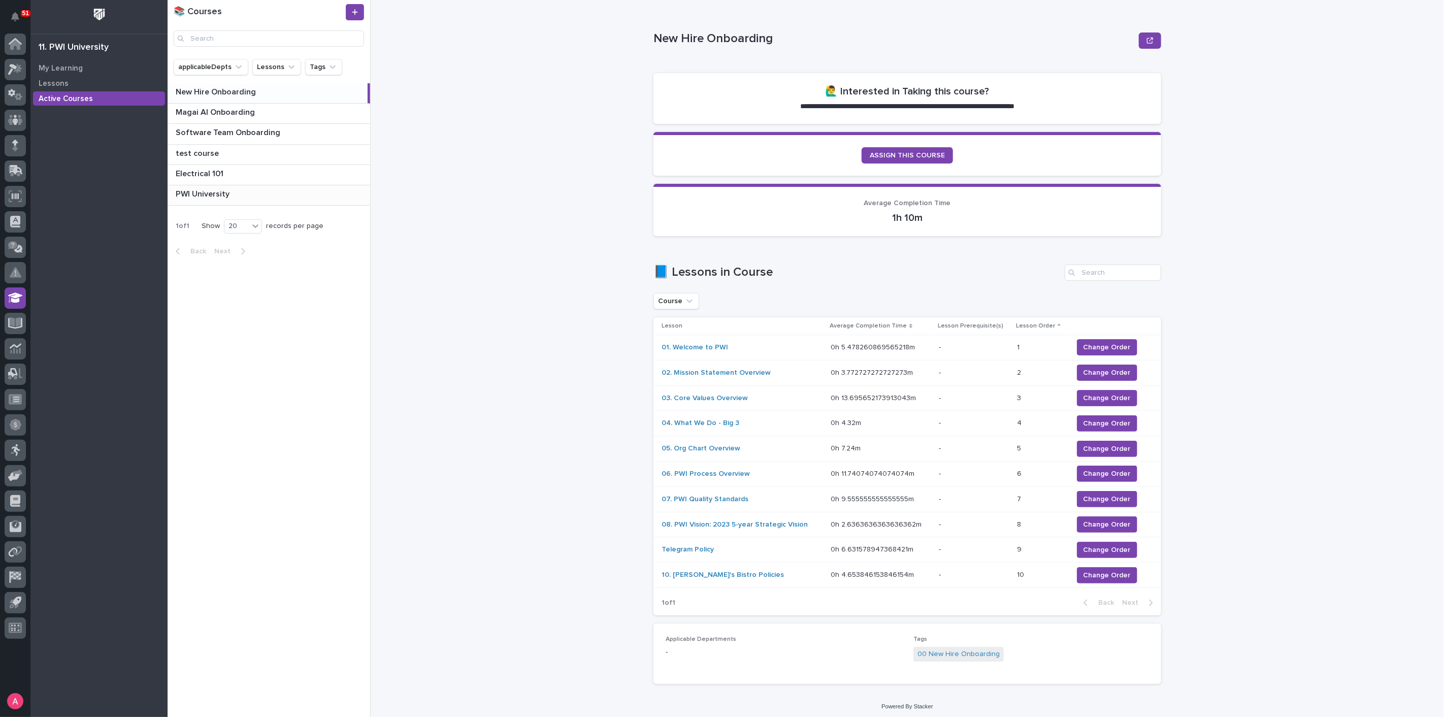
click at [223, 193] on p "PWI University" at bounding box center [204, 193] width 56 height 12
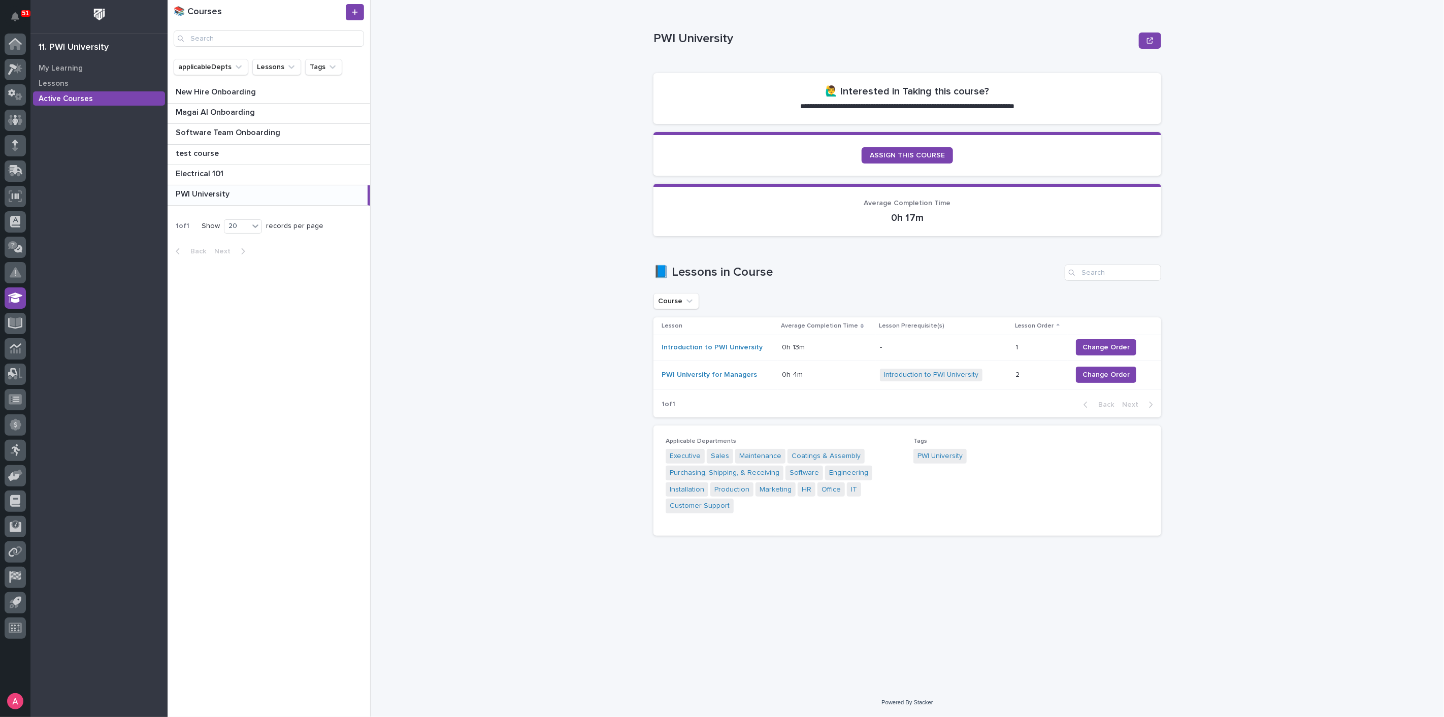
click at [119, 173] on div "My Learning Lessons Active Courses" at bounding box center [98, 388] width 137 height 656
click at [78, 70] on p "My Learning" at bounding box center [61, 68] width 44 height 9
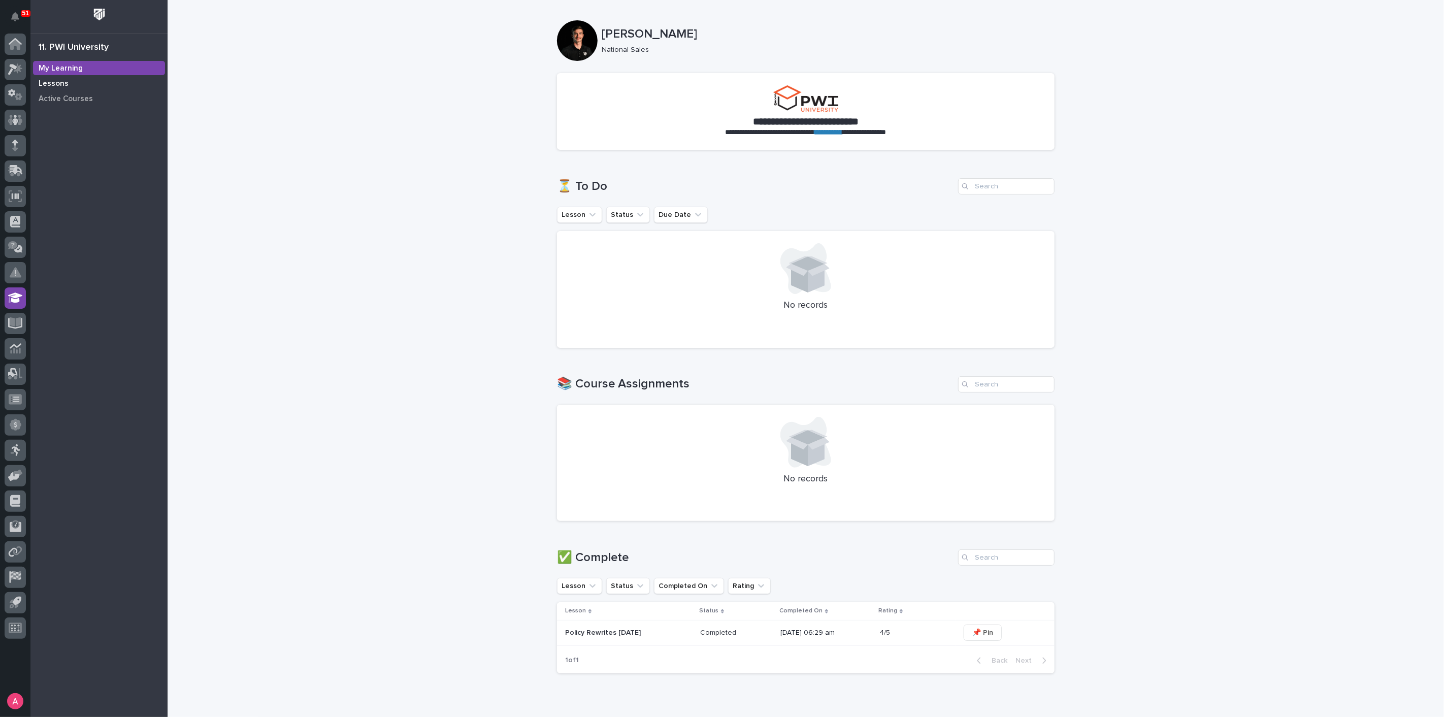
click at [70, 86] on div "Lessons" at bounding box center [99, 83] width 132 height 14
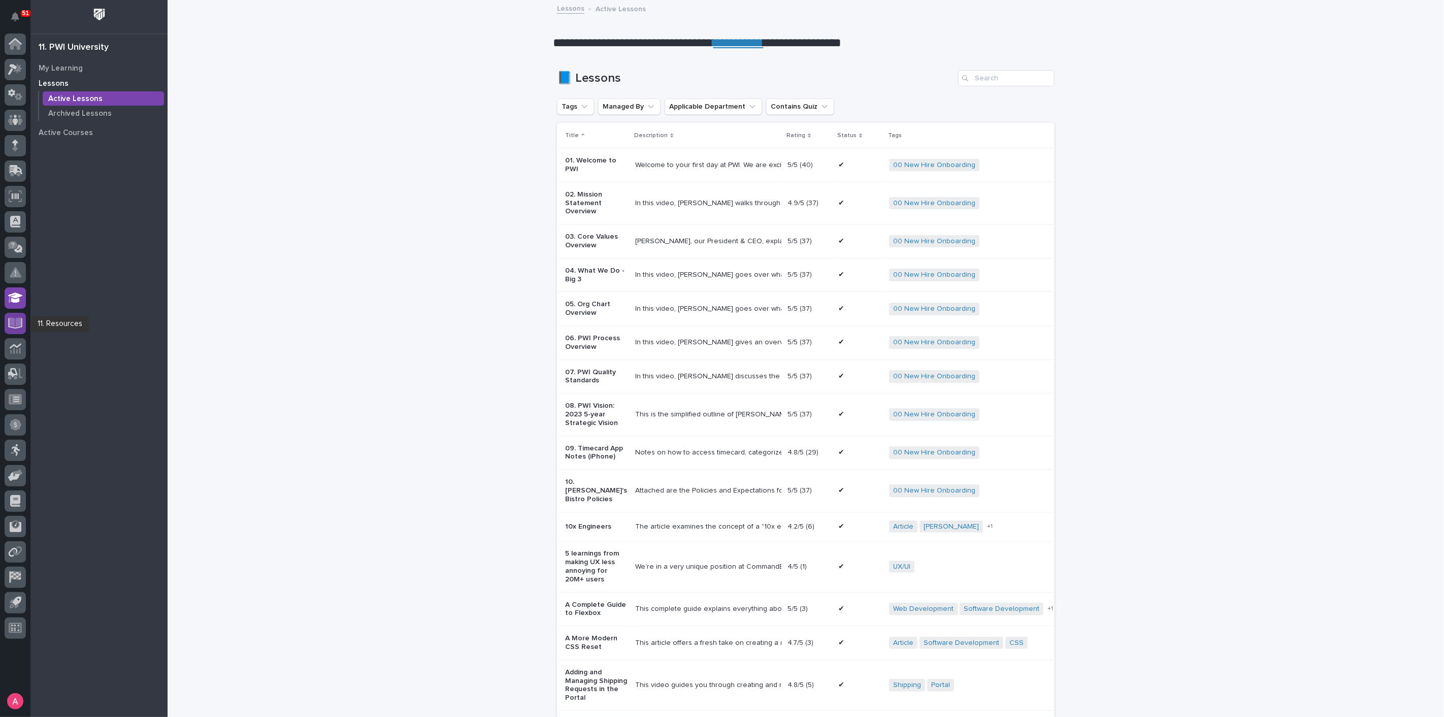
click at [18, 319] on icon at bounding box center [16, 322] width 12 height 10
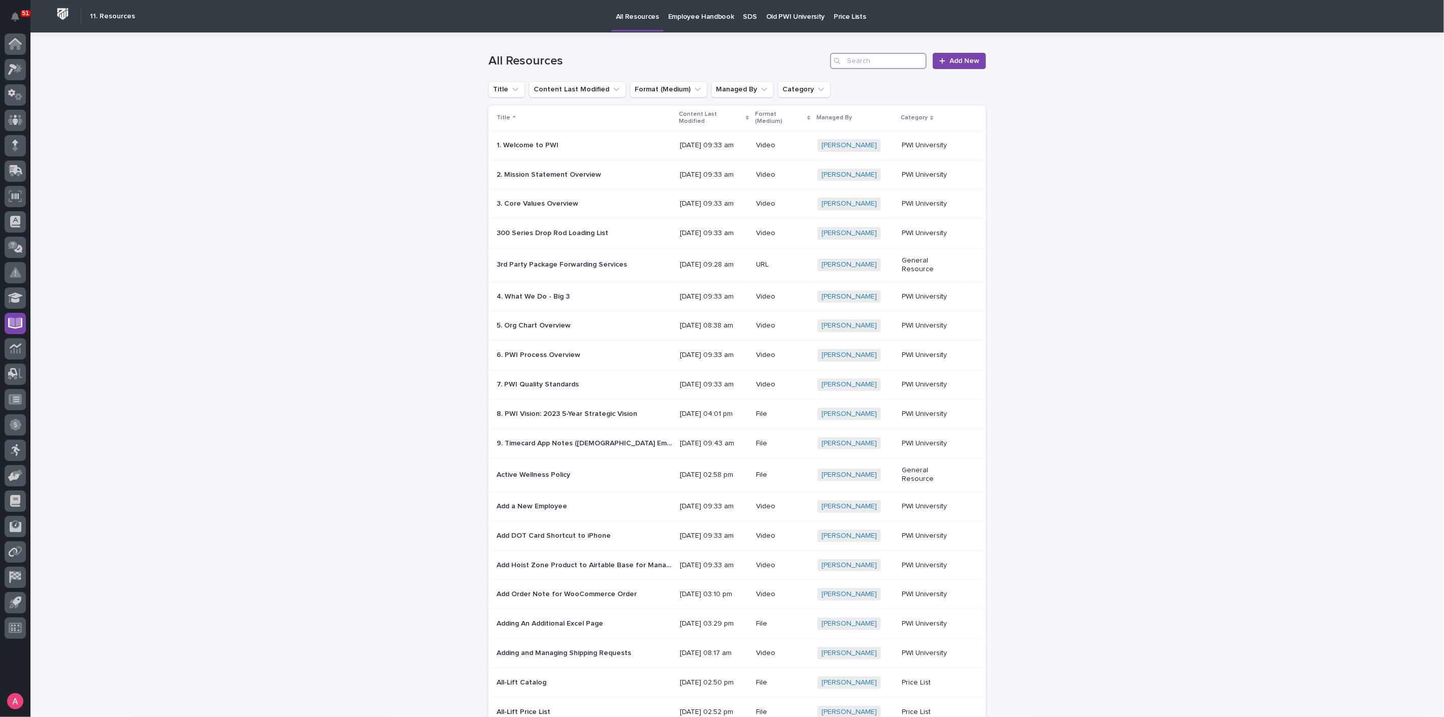
click at [894, 63] on input "Search" at bounding box center [878, 61] width 96 height 16
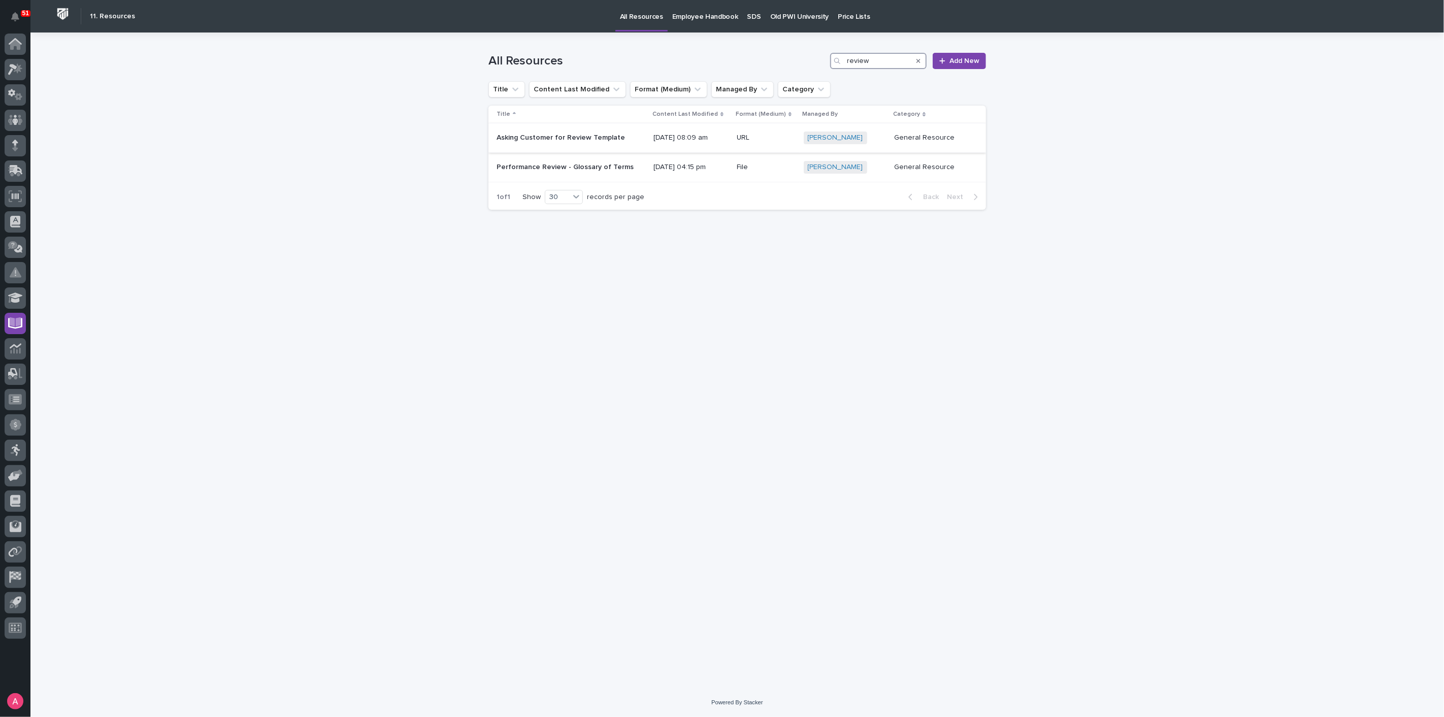
type input "review"
click at [626, 135] on p at bounding box center [571, 138] width 149 height 9
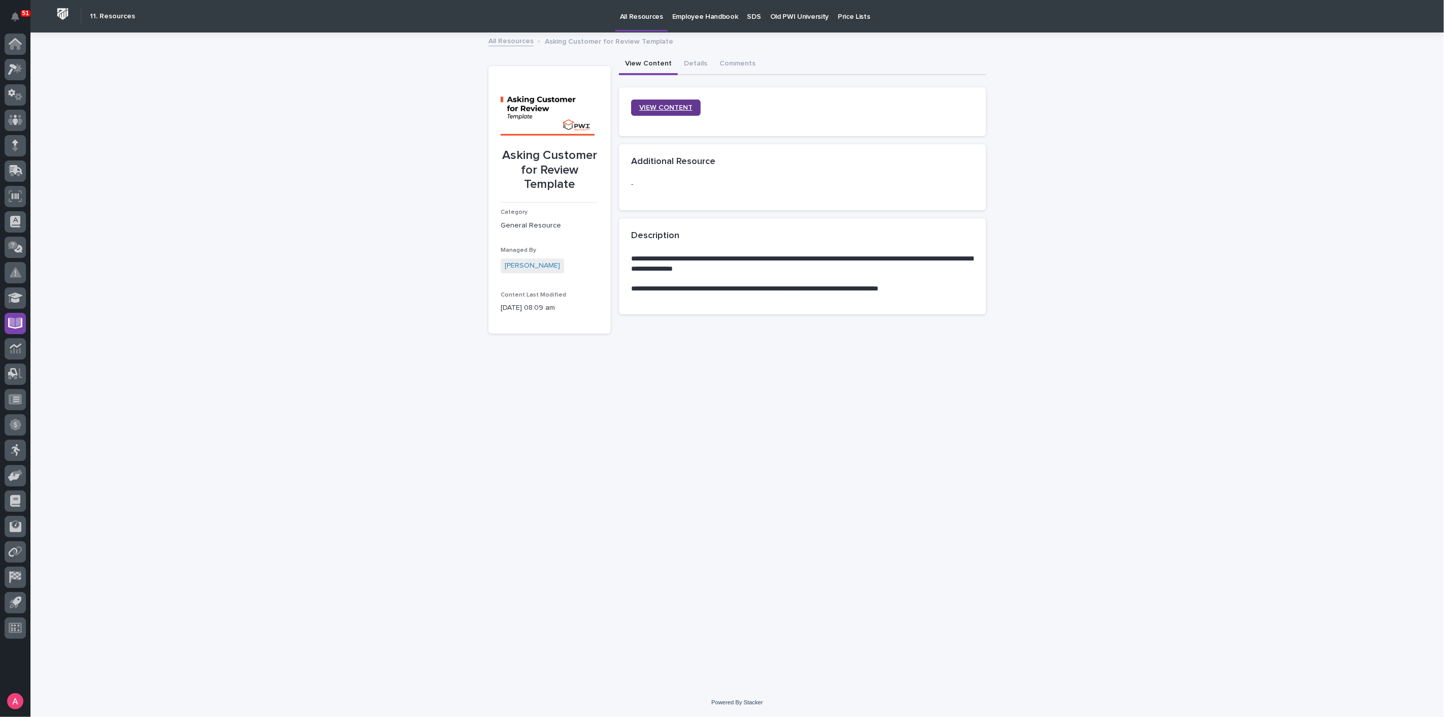
click at [675, 108] on span "VIEW CONTENT" at bounding box center [665, 107] width 53 height 9
click at [261, 101] on div "**********" at bounding box center [736, 361] width 1413 height 654
click at [15, 63] on icon at bounding box center [15, 69] width 15 height 12
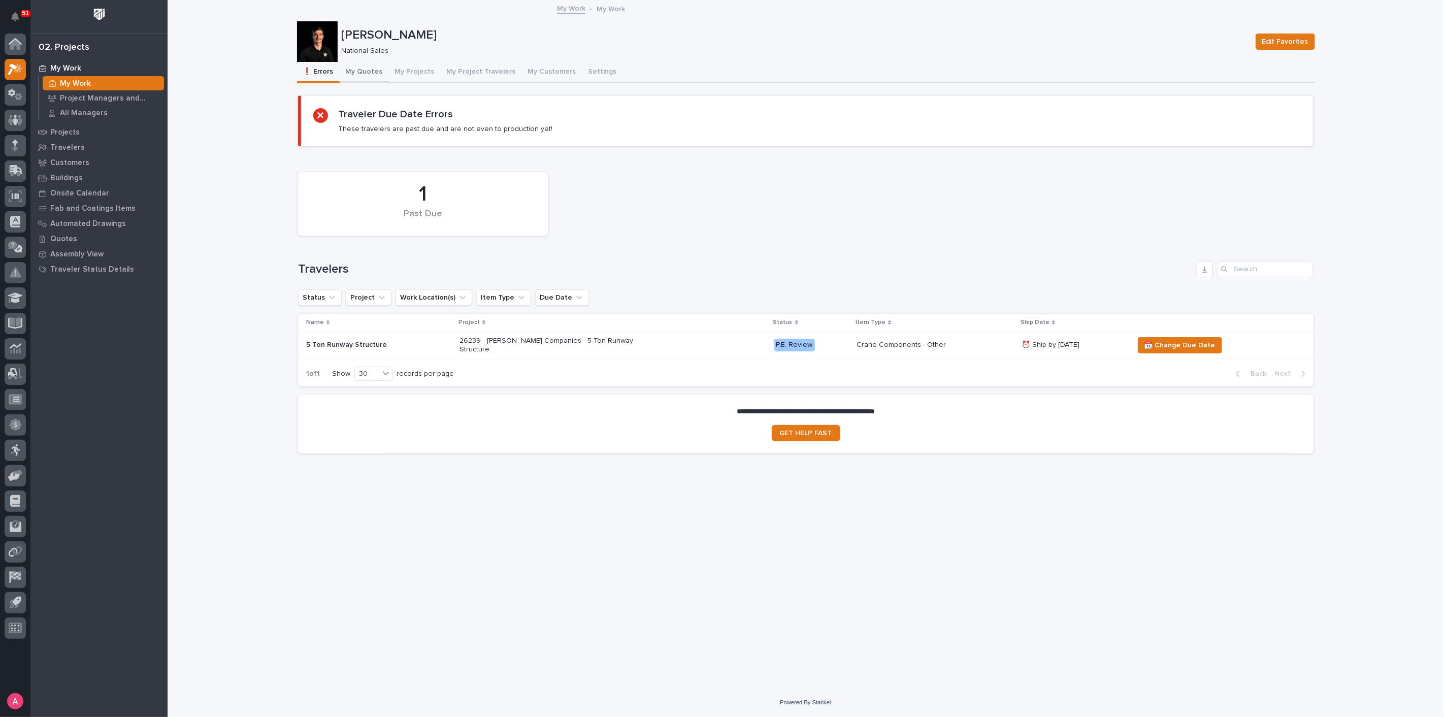
click at [372, 68] on button "My Quotes" at bounding box center [364, 72] width 49 height 21
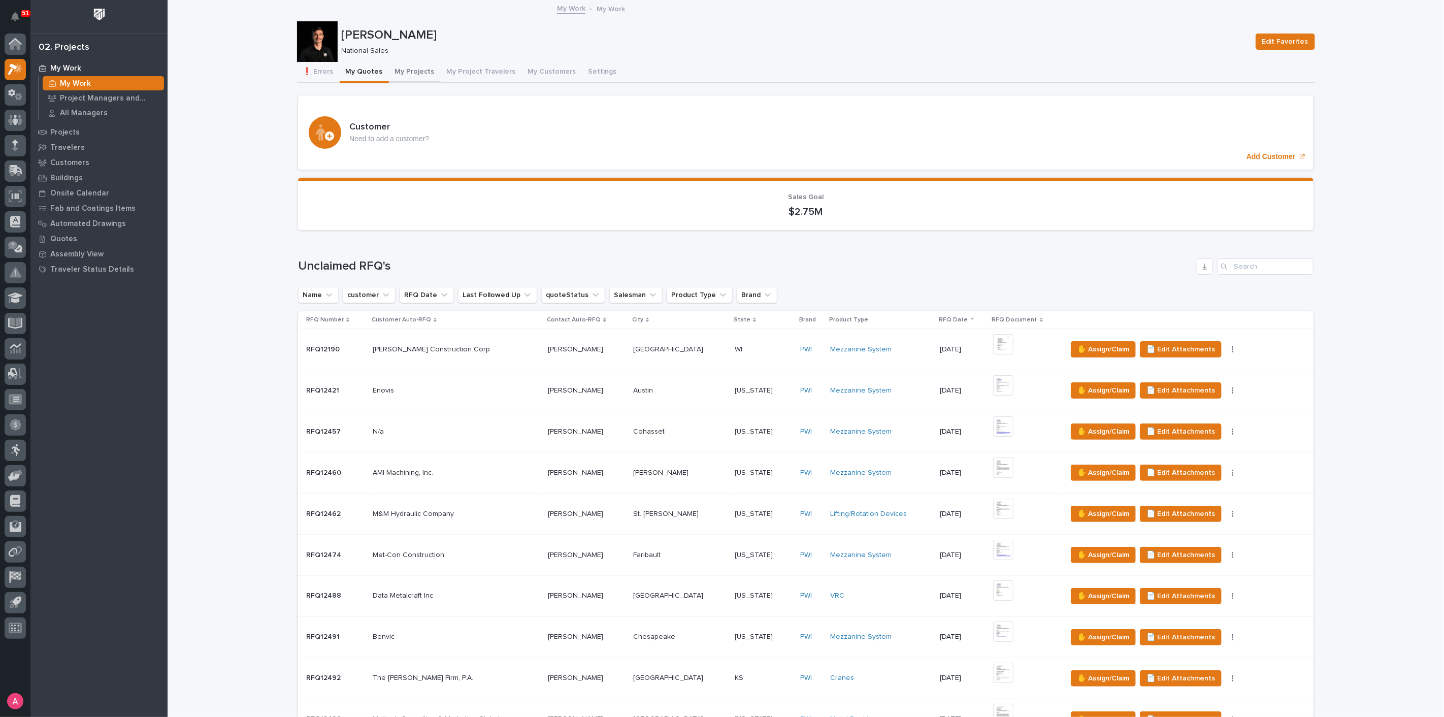
click at [406, 68] on button "My Projects" at bounding box center [415, 72] width 52 height 21
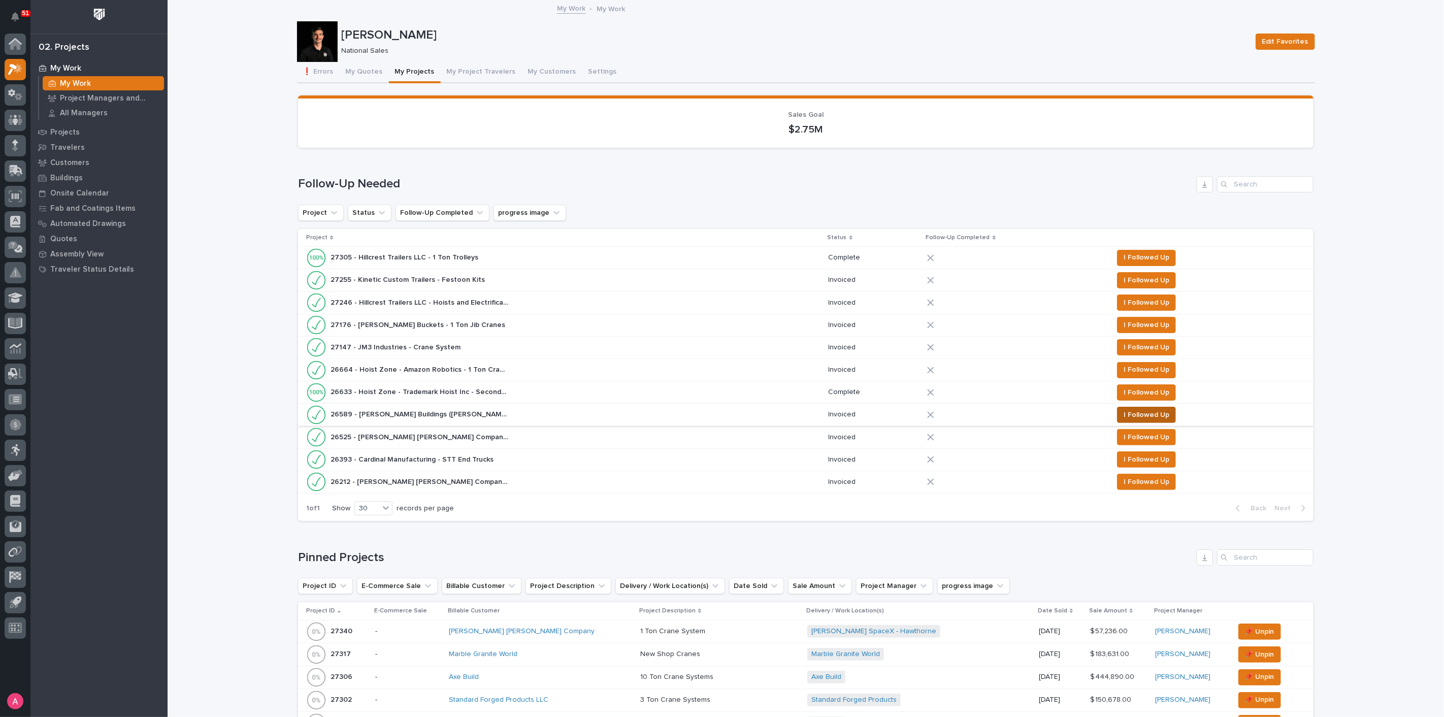
click at [1136, 411] on span "I Followed Up" at bounding box center [1147, 415] width 46 height 12
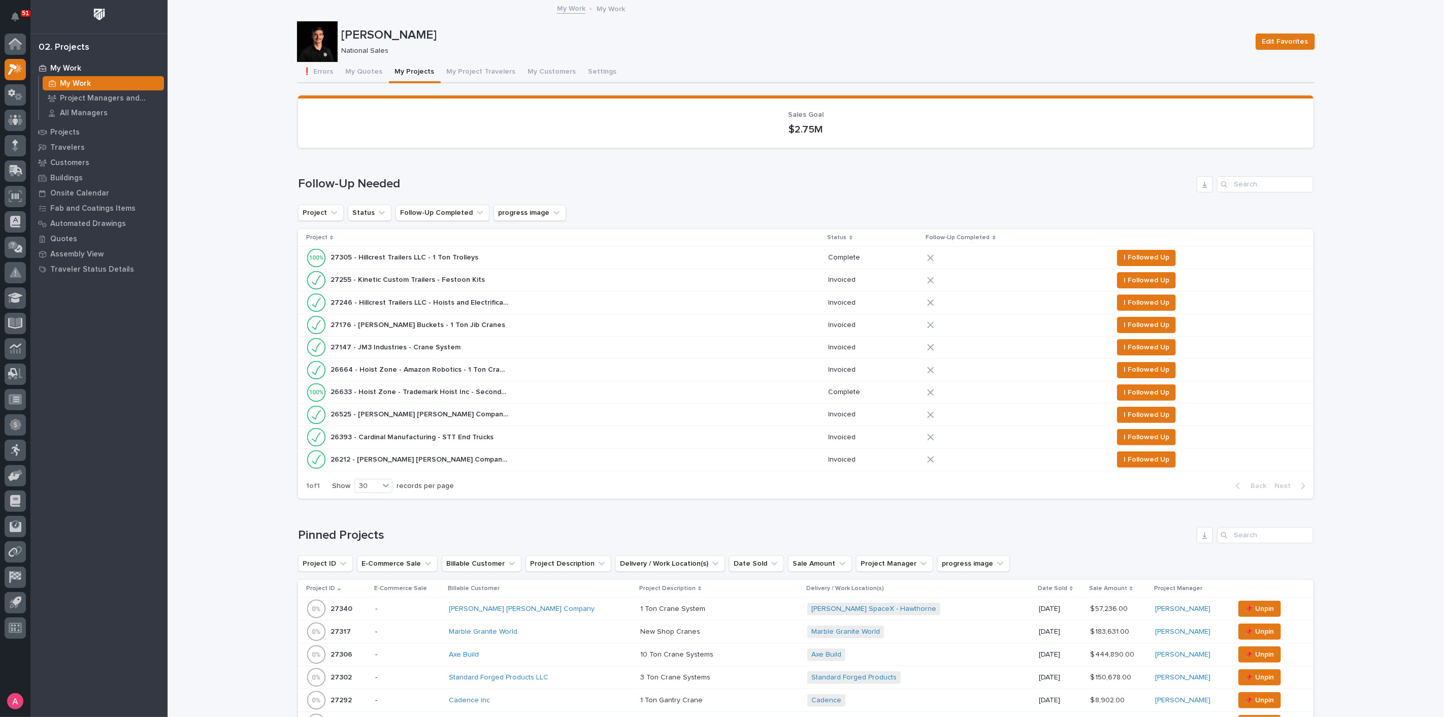
click at [479, 391] on p "26633 - Hoist Zone - Trademark Hoist Inc - Secondary Brake Device" at bounding box center [421, 391] width 180 height 11
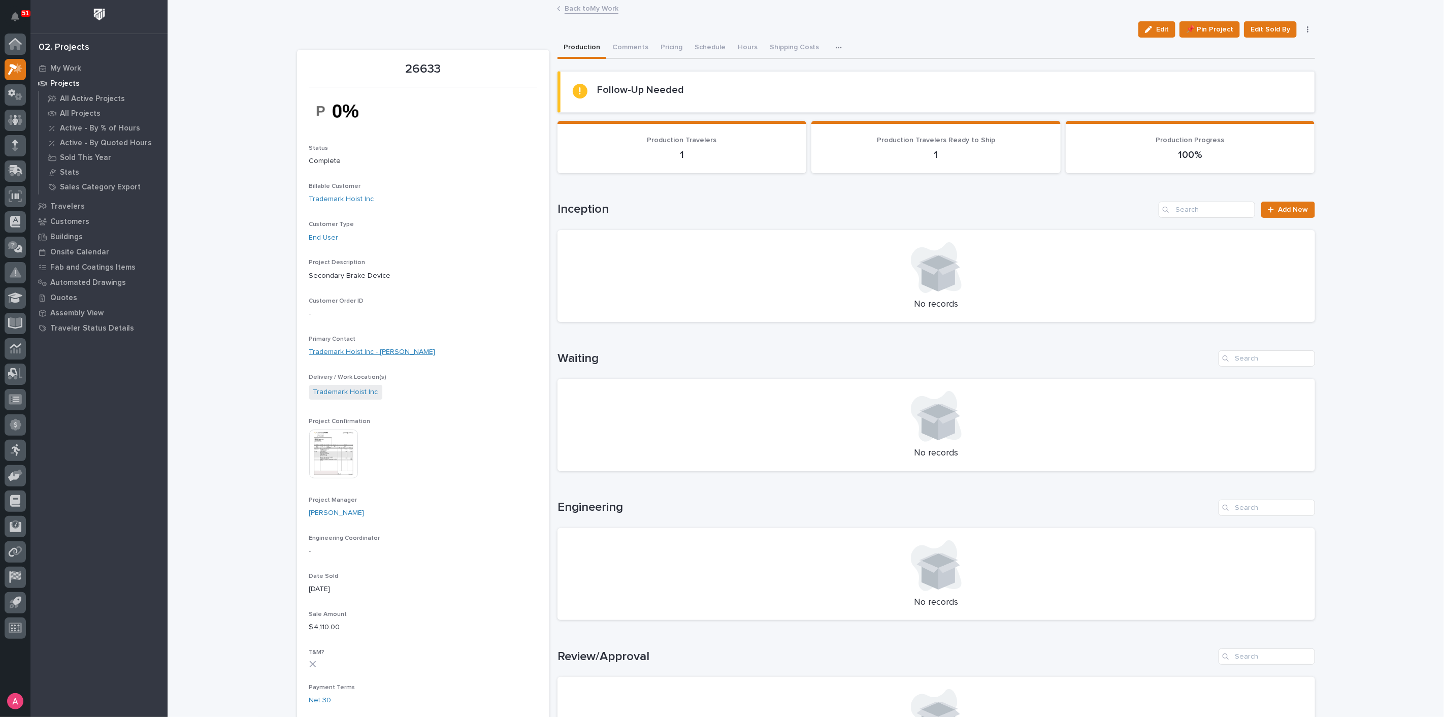
click at [404, 356] on link "Trademark Hoist Inc - [PERSON_NAME]" at bounding box center [372, 352] width 126 height 11
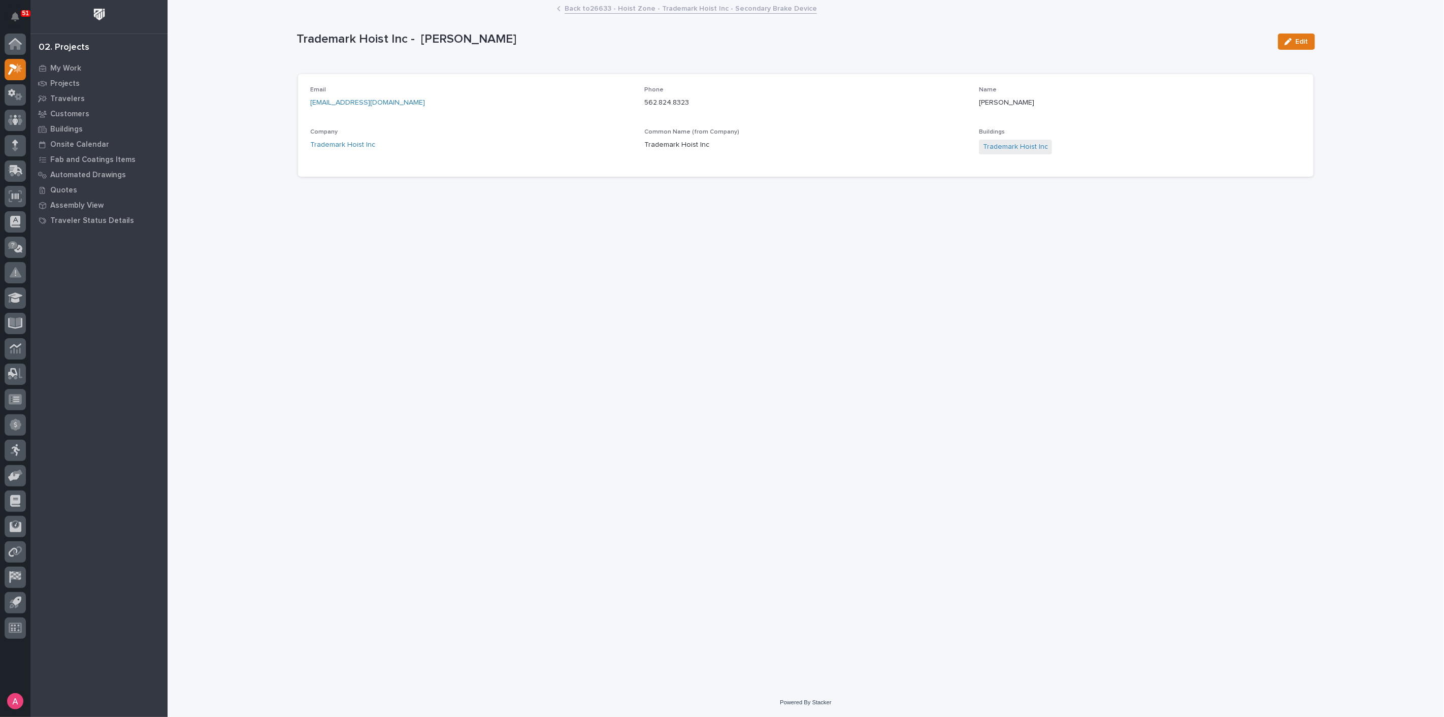
click at [368, 103] on link "[EMAIL_ADDRESS][DOMAIN_NAME]" at bounding box center [367, 102] width 115 height 7
click at [645, 6] on link "Back to 26633 - Hoist Zone - Trademark Hoist Inc - Secondary Brake Device" at bounding box center [691, 8] width 252 height 12
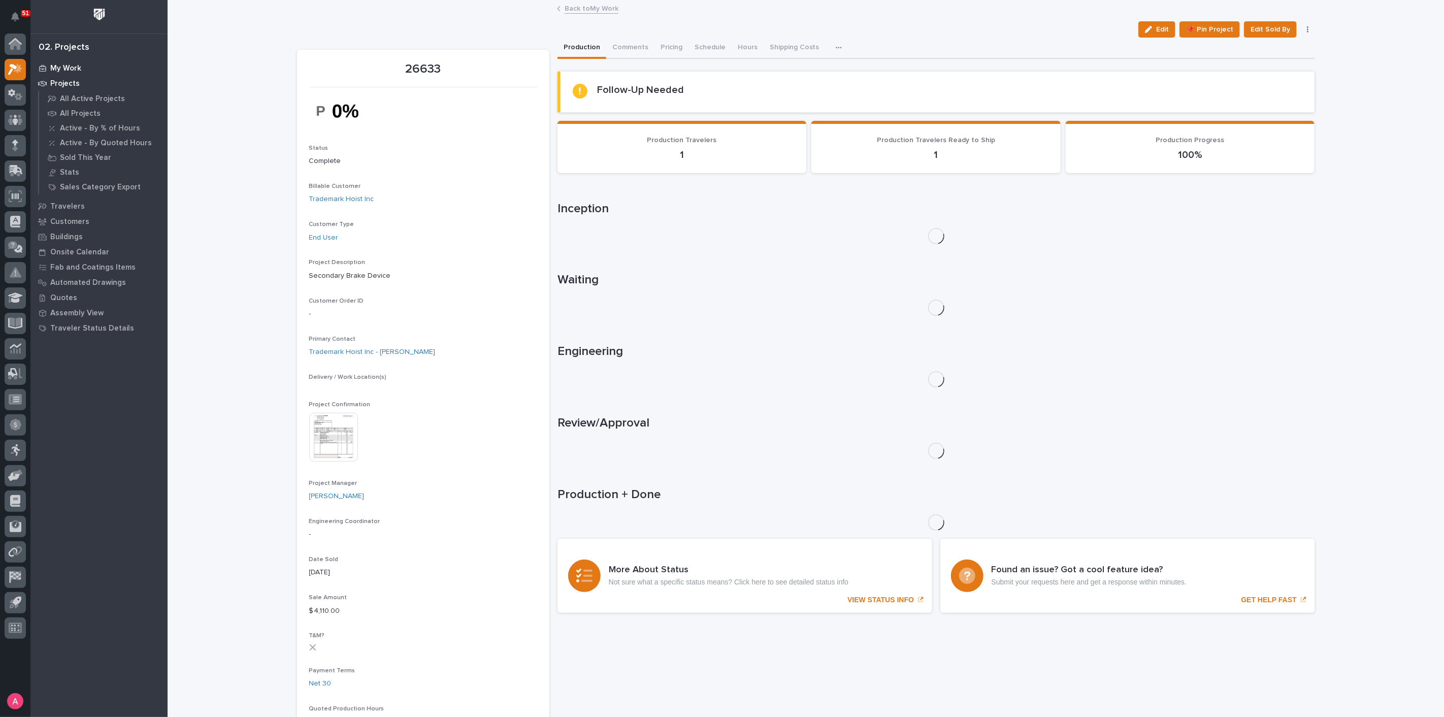
click at [70, 68] on p "My Work" at bounding box center [65, 68] width 31 height 9
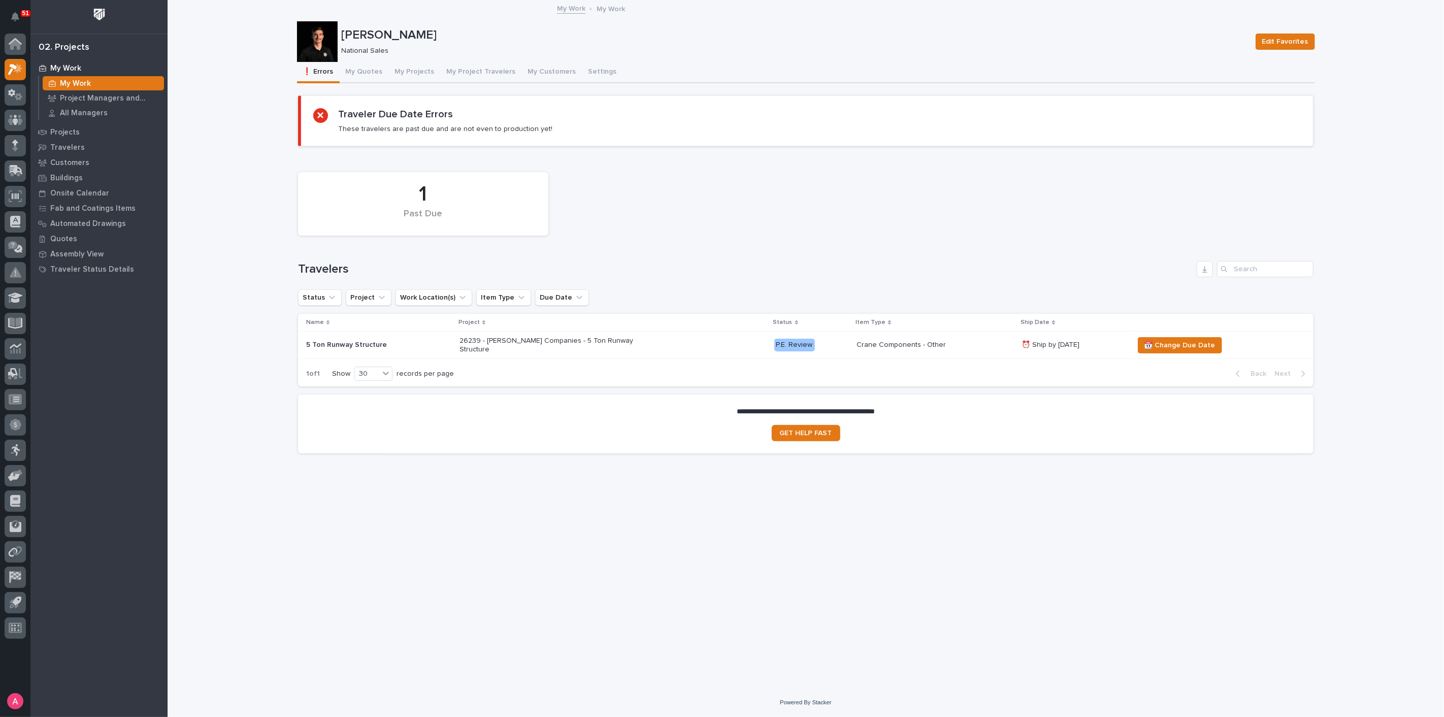
click at [596, 309] on div "1 Past Due Travelers Status Project Work Location(s) Item Type Due Date Name Pr…" at bounding box center [805, 276] width 1015 height 219
click at [610, 277] on div "1 Past Due Travelers Status Project Work Location(s) Item Type Due Date Name Pr…" at bounding box center [805, 276] width 1015 height 219
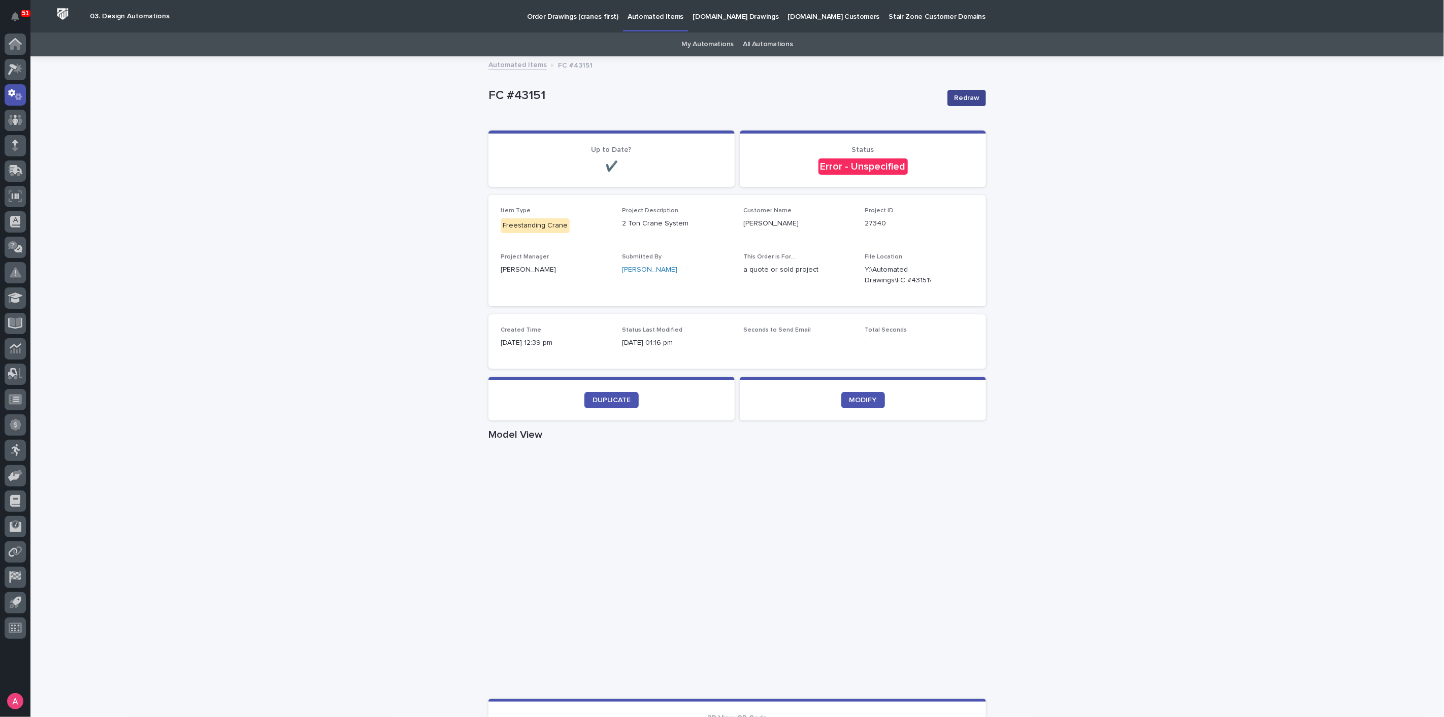
click at [965, 97] on span "Redraw" at bounding box center [966, 98] width 25 height 10
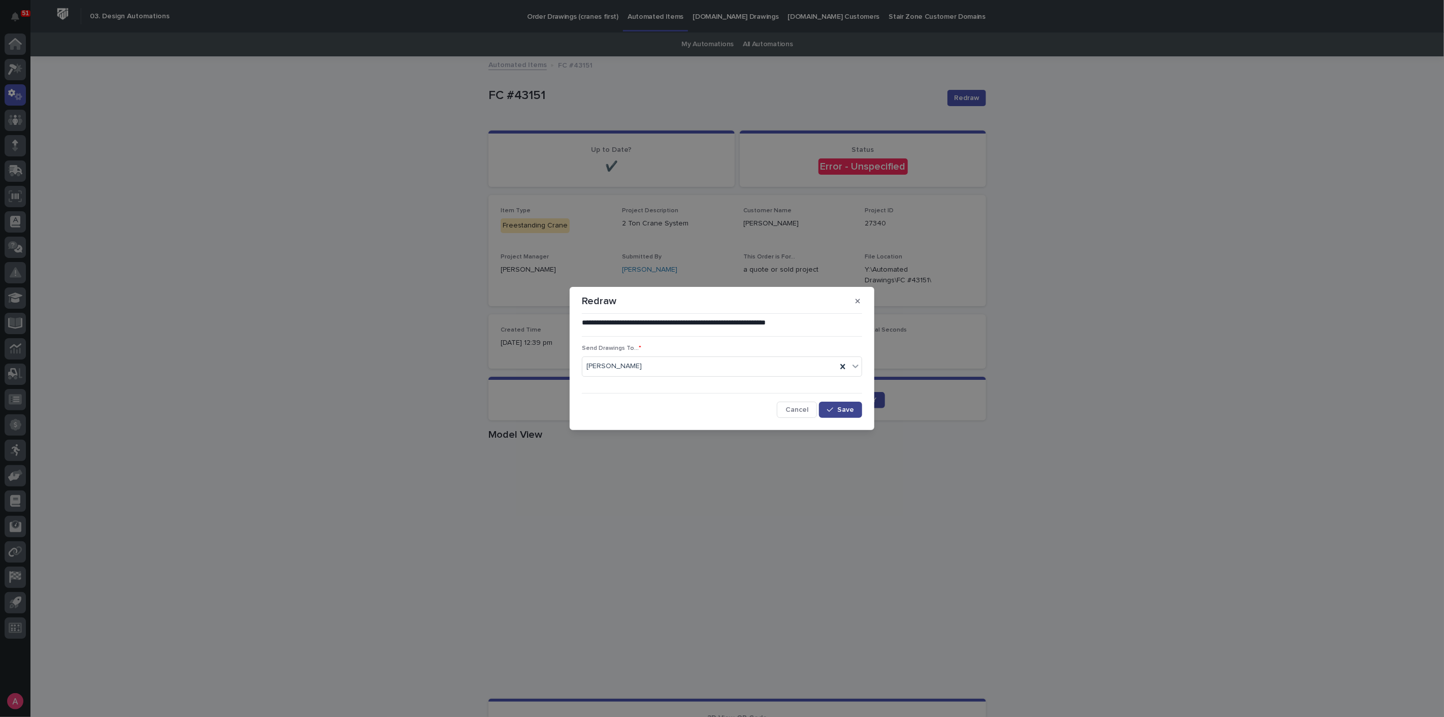
click at [845, 410] on span "Save" at bounding box center [845, 409] width 17 height 7
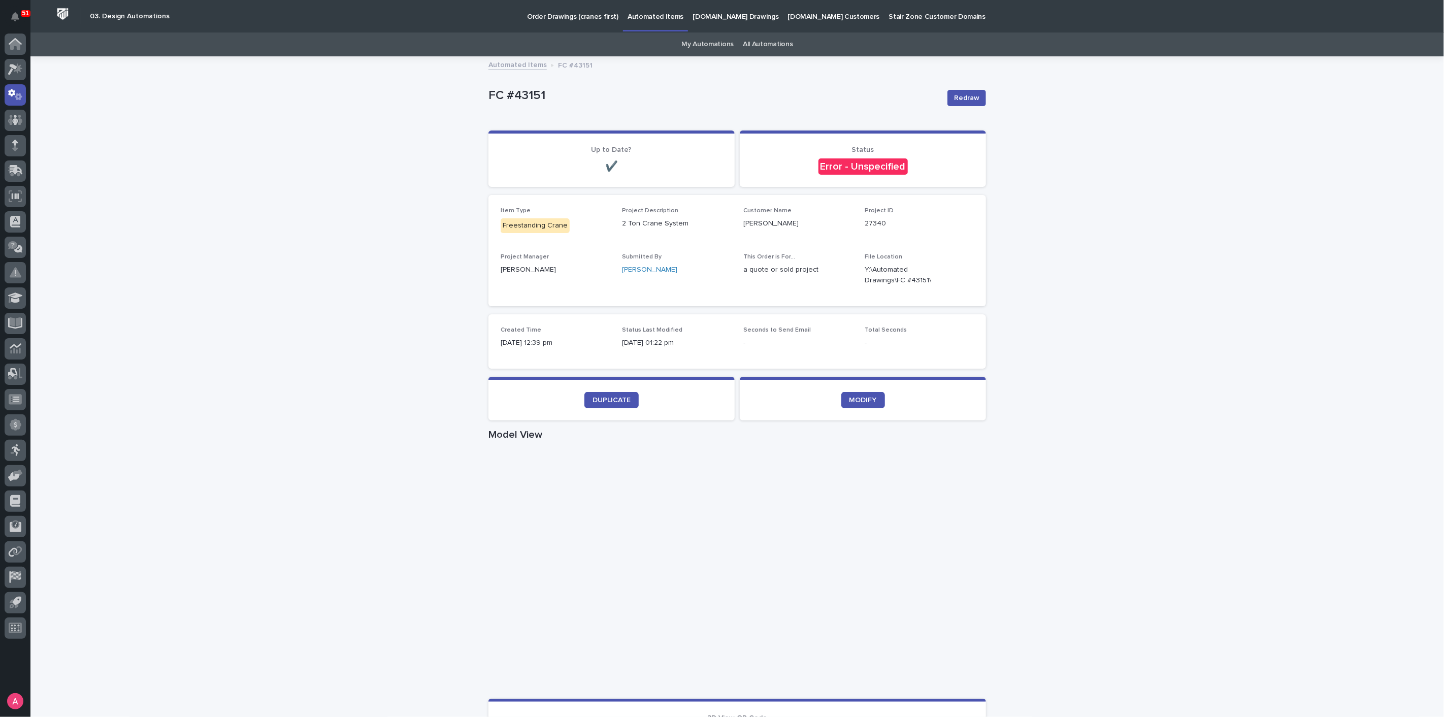
click at [1182, 588] on div "Loading... Saving… Loading... Saving… FC #43151 Redraw FC #43151 Redraw Sorry, …" at bounding box center [736, 587] width 1413 height 1061
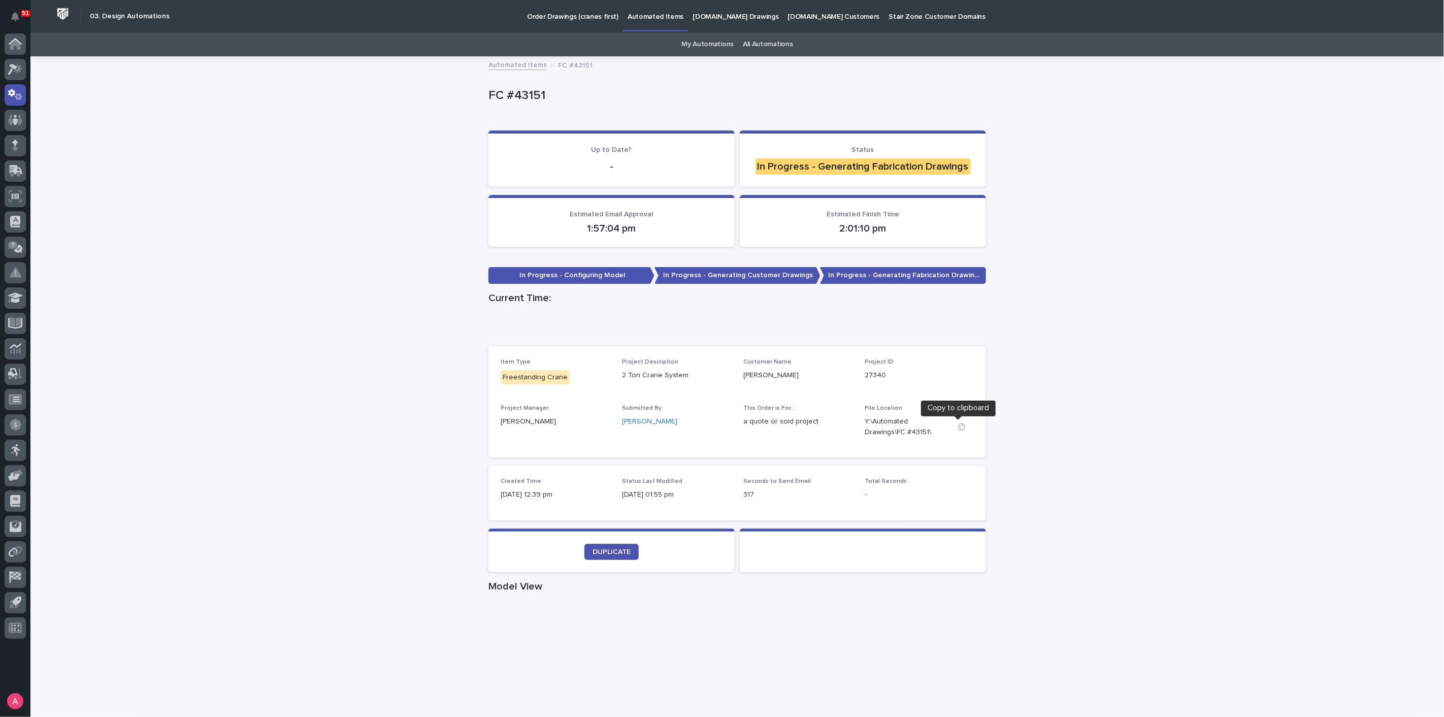
click at [958, 424] on icon "button" at bounding box center [961, 427] width 7 height 8
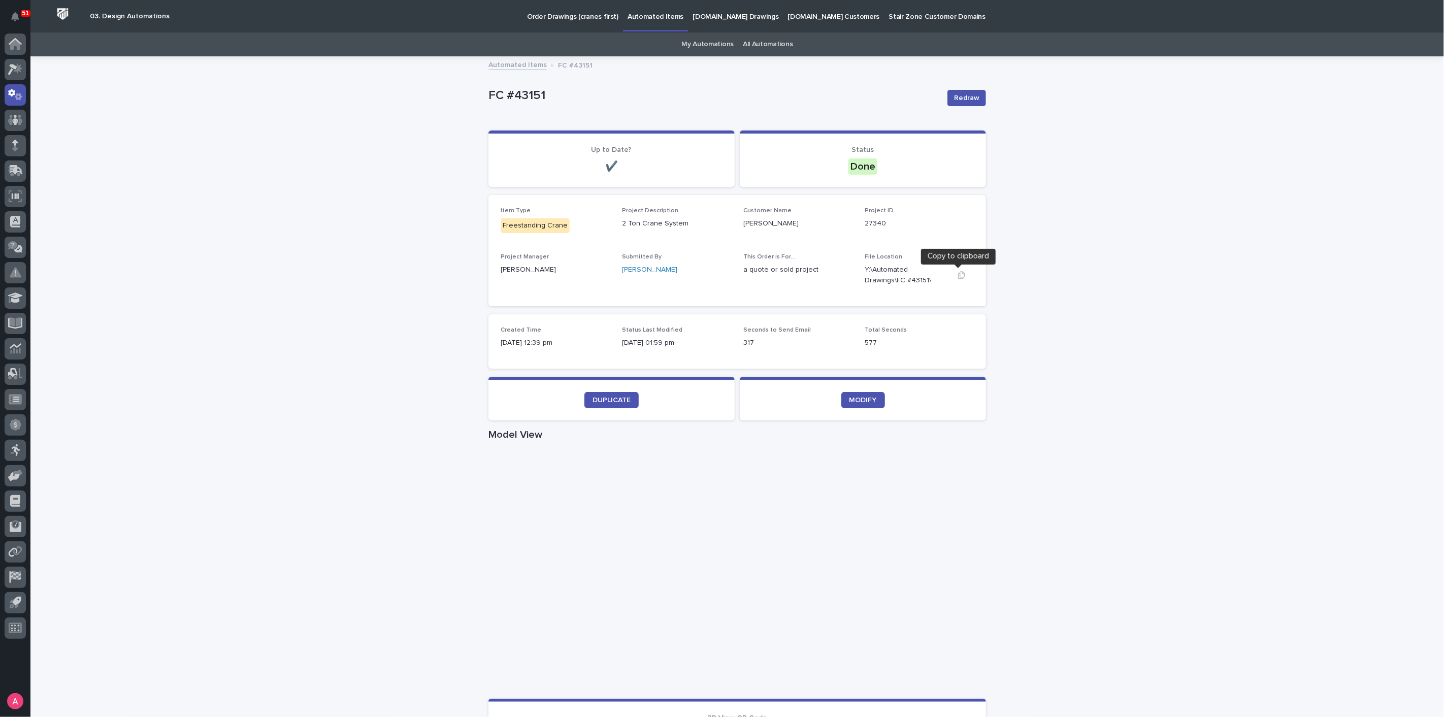
click at [958, 276] on icon "button" at bounding box center [962, 275] width 8 height 8
